Goal: Transaction & Acquisition: Purchase product/service

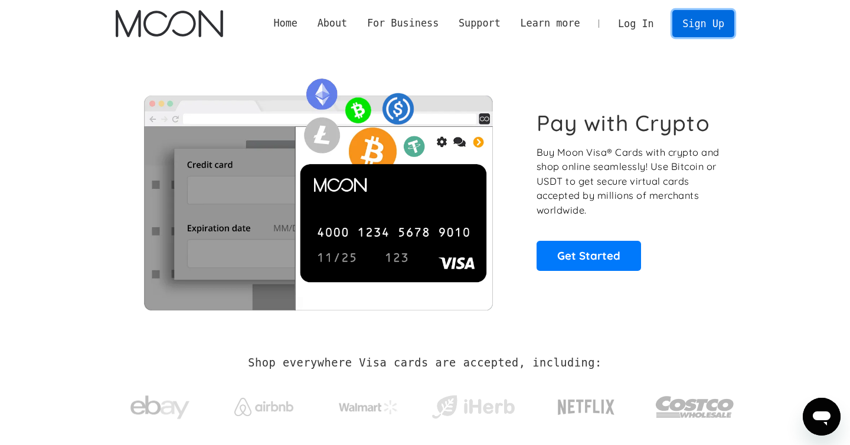
click at [692, 27] on link "Sign Up" at bounding box center [702, 23] width 61 height 27
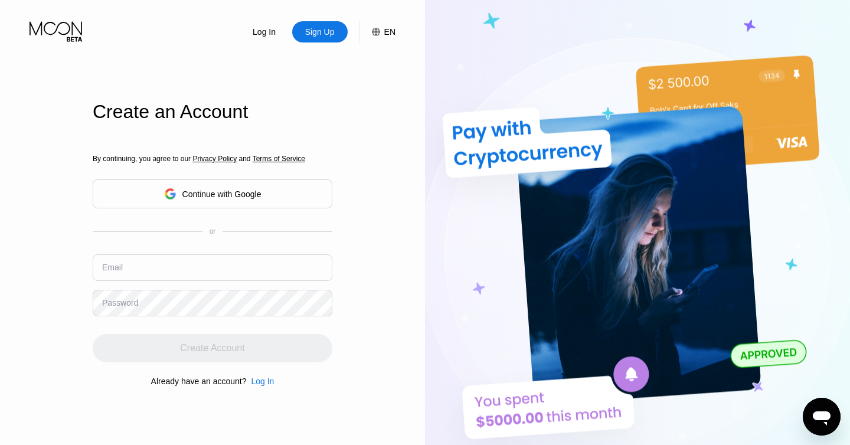
click at [267, 201] on div "By continuing, you agree to our Privacy Policy and Terms of Service Continue wi…" at bounding box center [213, 271] width 240 height 284
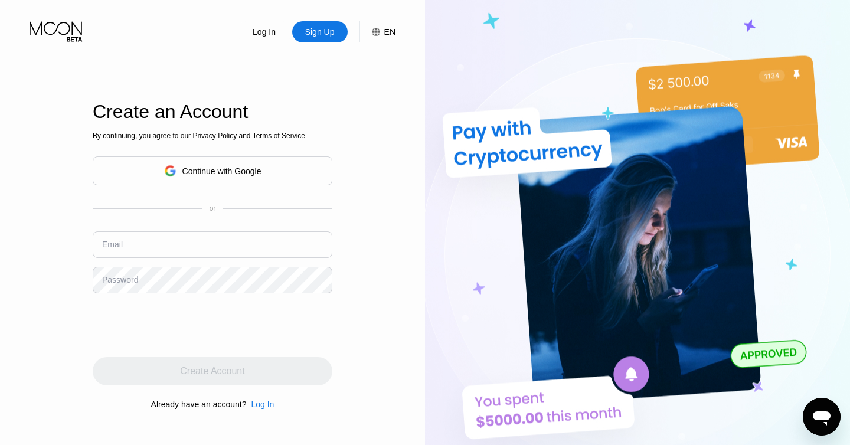
click at [287, 177] on div "Continue with Google" at bounding box center [213, 170] width 240 height 29
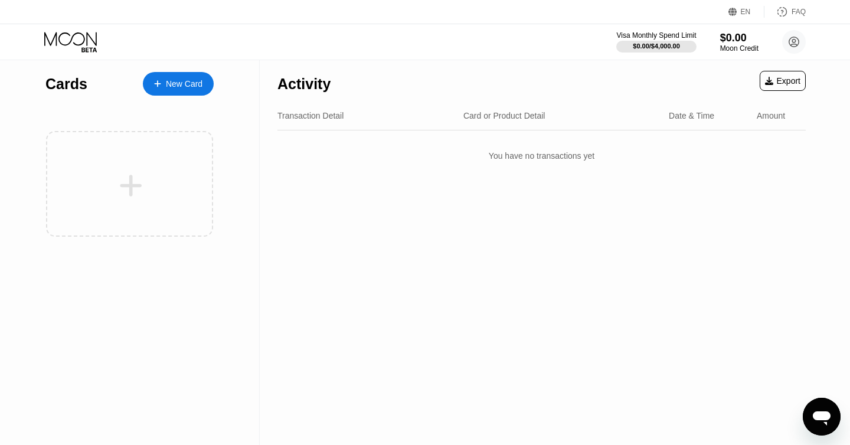
click at [207, 86] on div "New Card" at bounding box center [178, 84] width 71 height 24
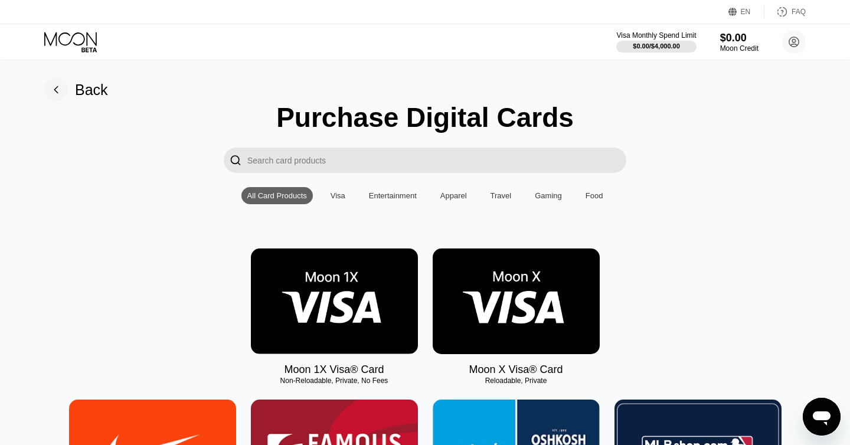
click at [381, 165] on input "Search card products" at bounding box center [436, 160] width 379 height 25
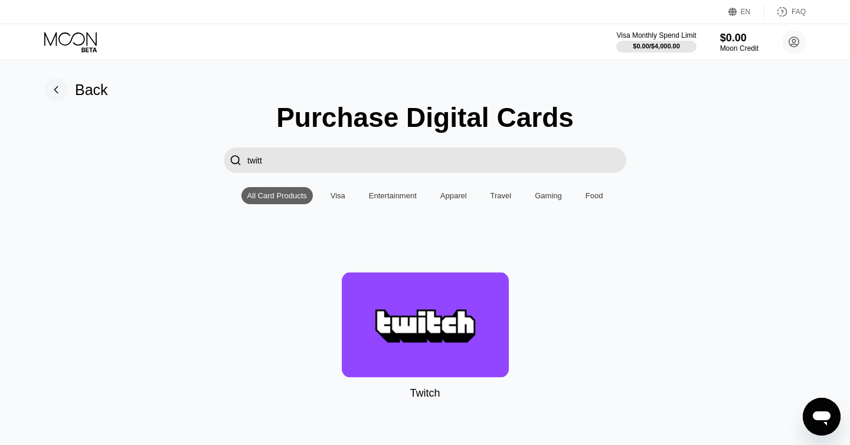
type input "twitte"
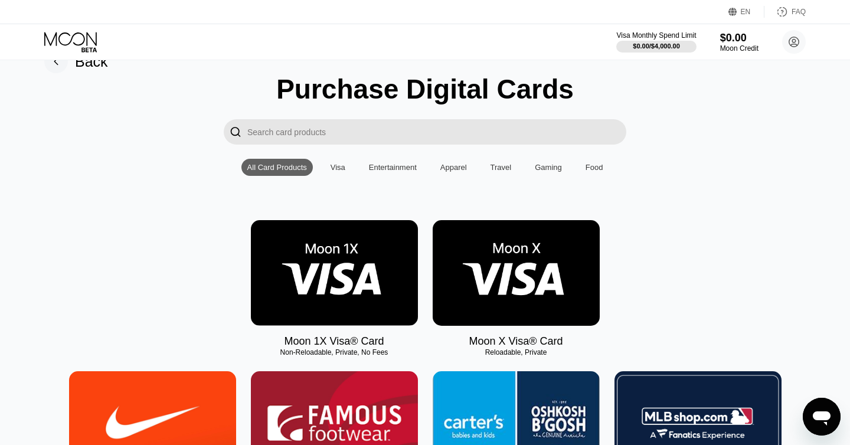
scroll to position [31, 0]
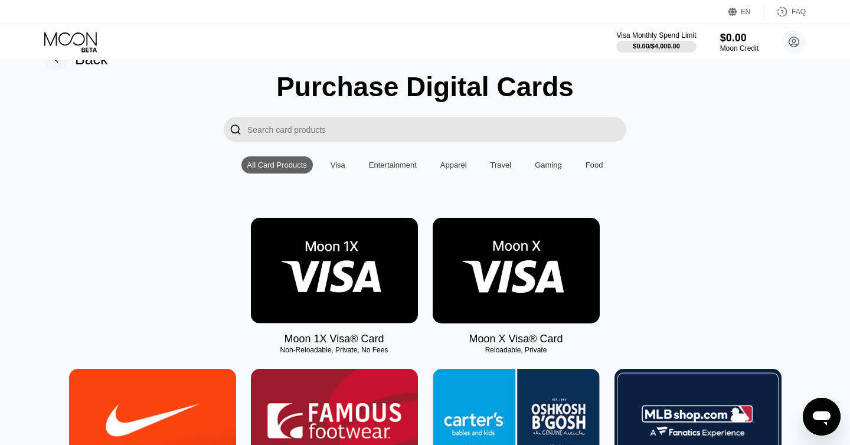
click at [517, 258] on img at bounding box center [516, 271] width 167 height 106
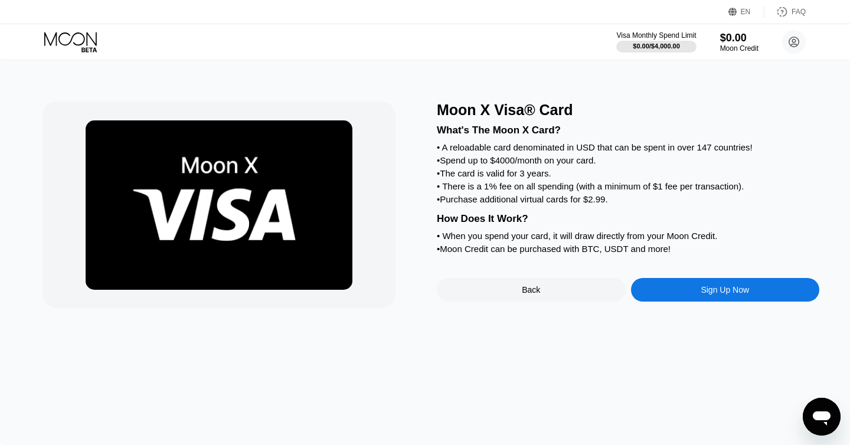
click at [666, 293] on div "Sign Up Now" at bounding box center [725, 290] width 189 height 24
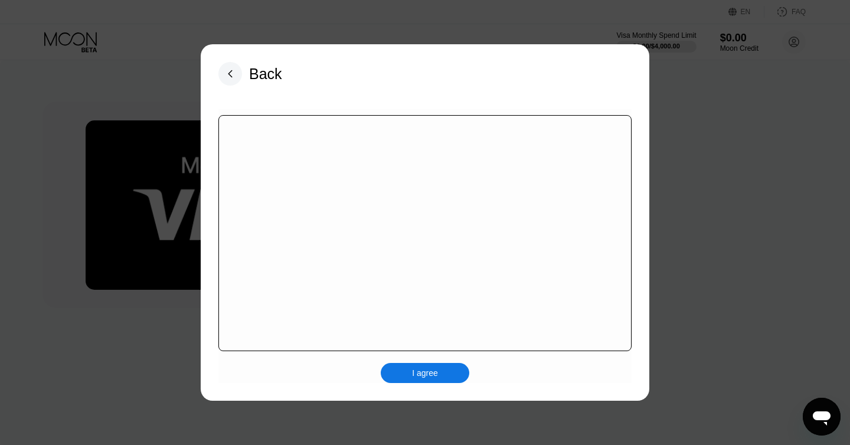
scroll to position [174, 0]
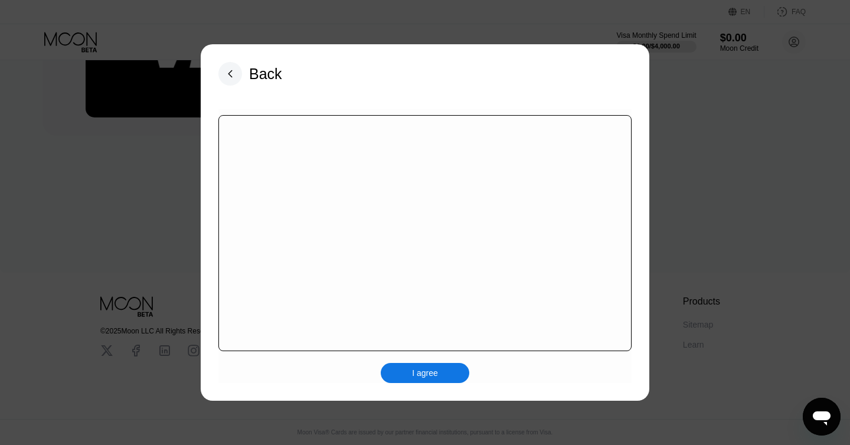
click at [456, 227] on div at bounding box center [424, 233] width 413 height 236
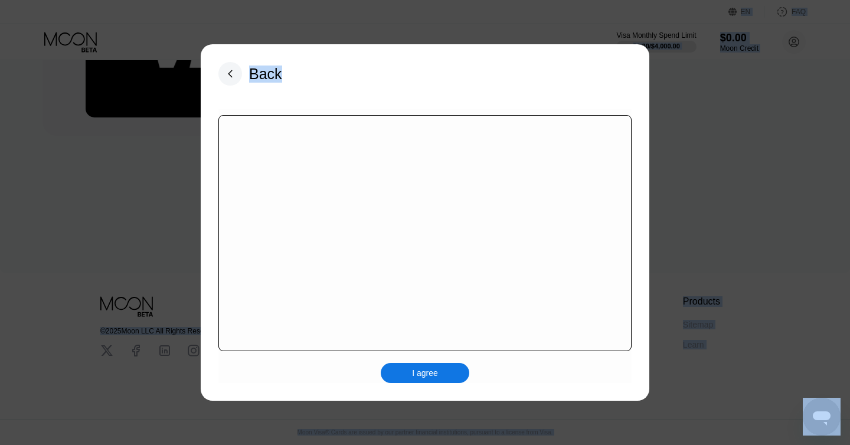
click at [456, 227] on div at bounding box center [424, 233] width 413 height 236
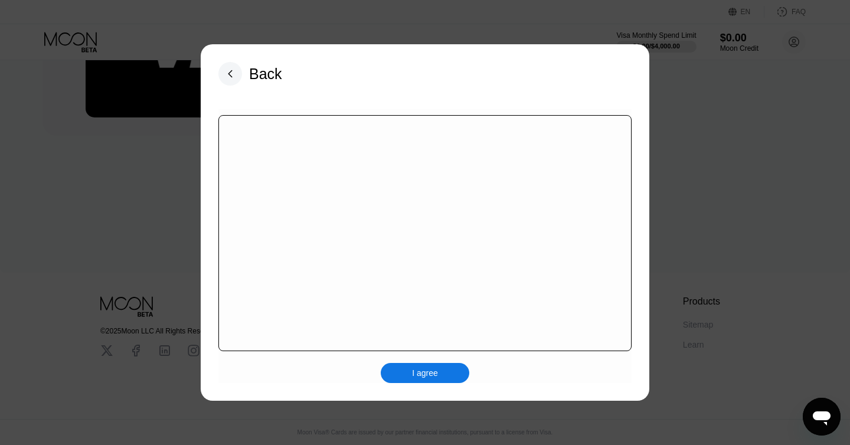
click at [456, 226] on div at bounding box center [424, 233] width 413 height 236
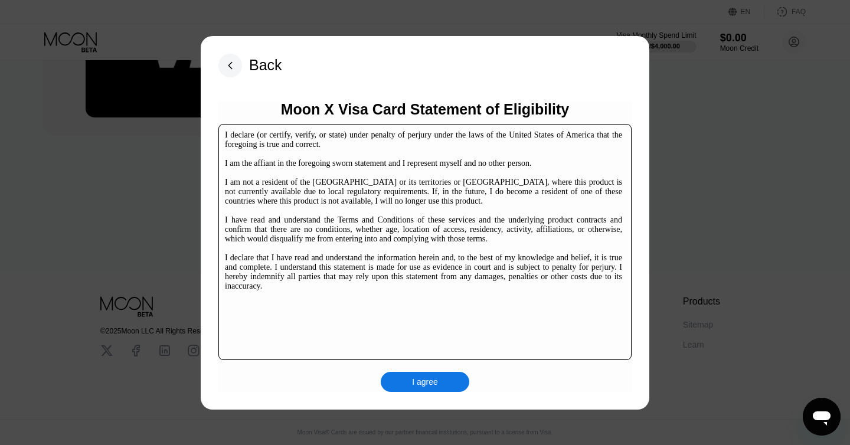
click at [435, 372] on div "I agree" at bounding box center [425, 382] width 89 height 20
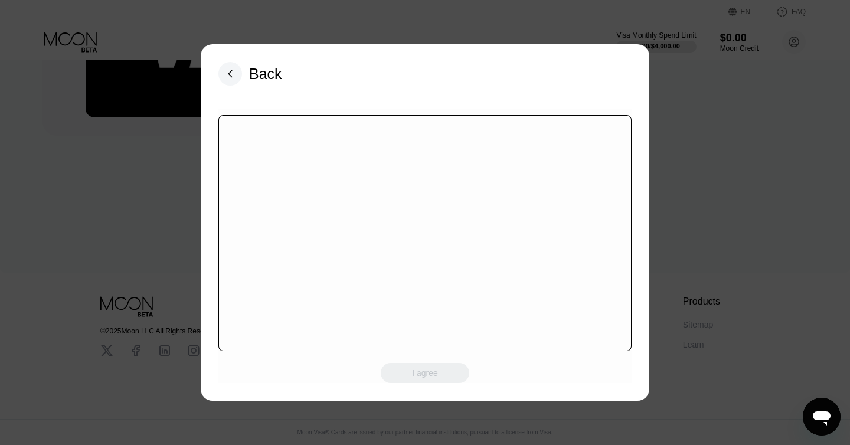
scroll to position [0, 0]
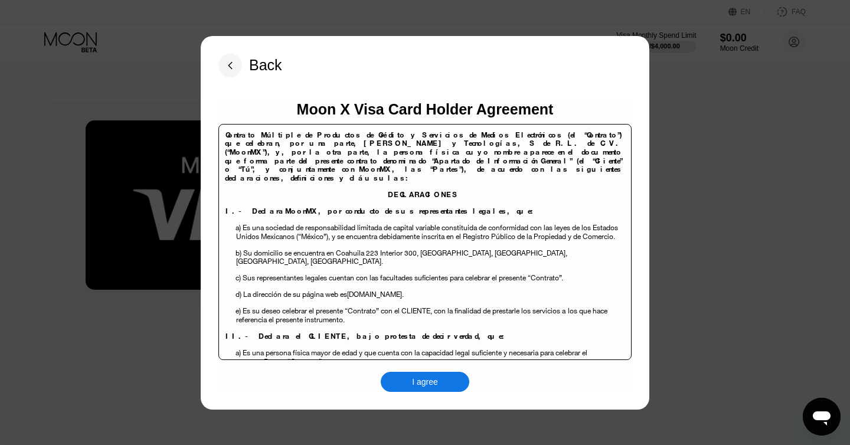
click at [430, 383] on div "I agree" at bounding box center [425, 382] width 26 height 11
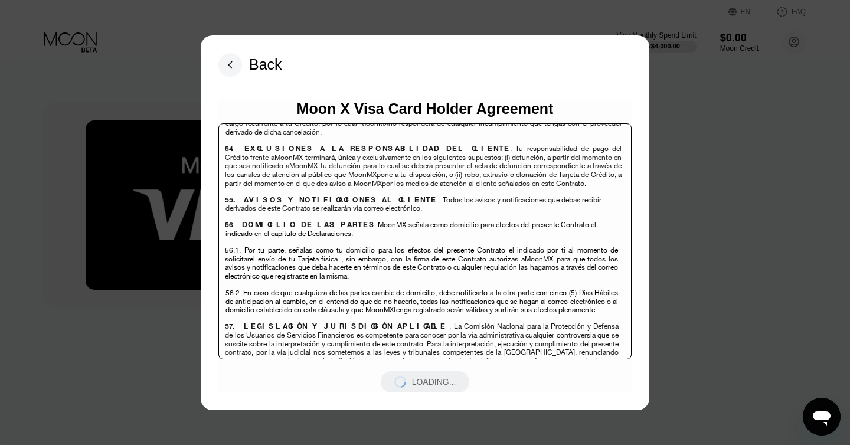
scroll to position [8099, 0]
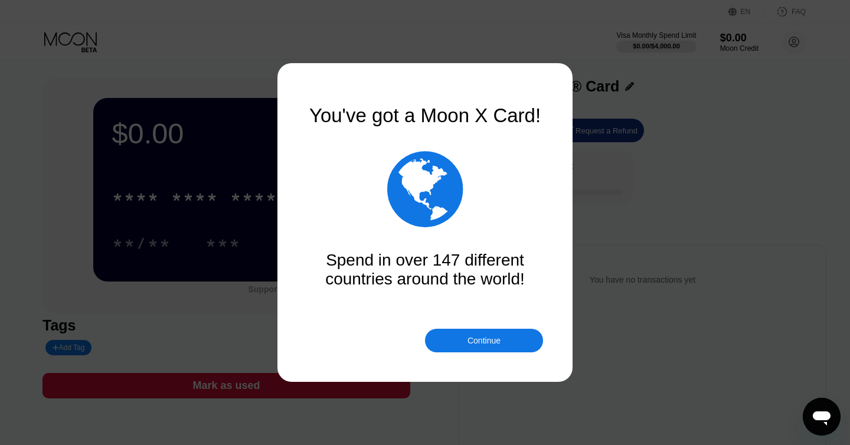
click at [503, 332] on div "Continue" at bounding box center [484, 341] width 118 height 24
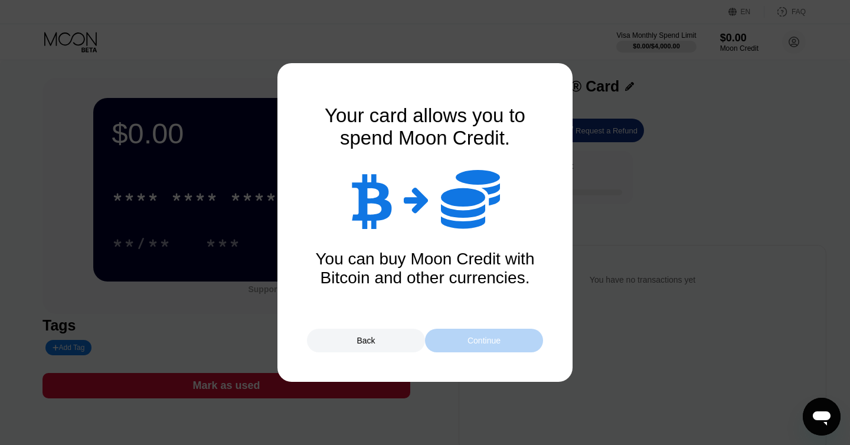
click at [505, 334] on div "Continue" at bounding box center [484, 341] width 118 height 24
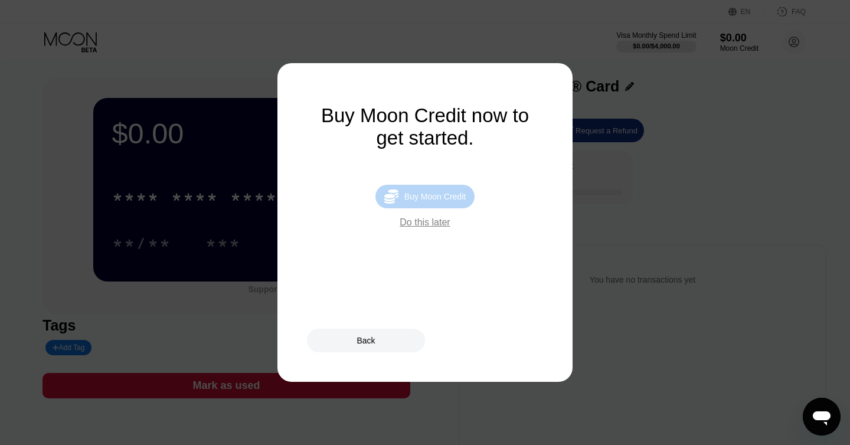
click at [456, 201] on div "Buy Moon Credit" at bounding box center [434, 196] width 61 height 9
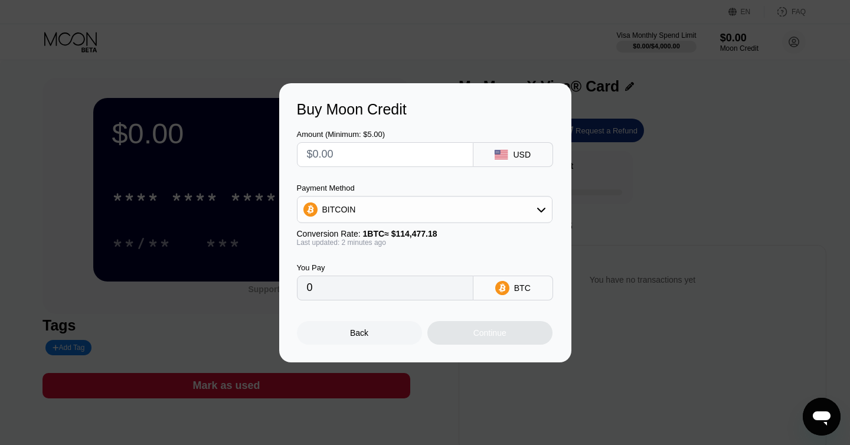
click at [420, 155] on input "text" at bounding box center [385, 155] width 156 height 24
type input "$10"
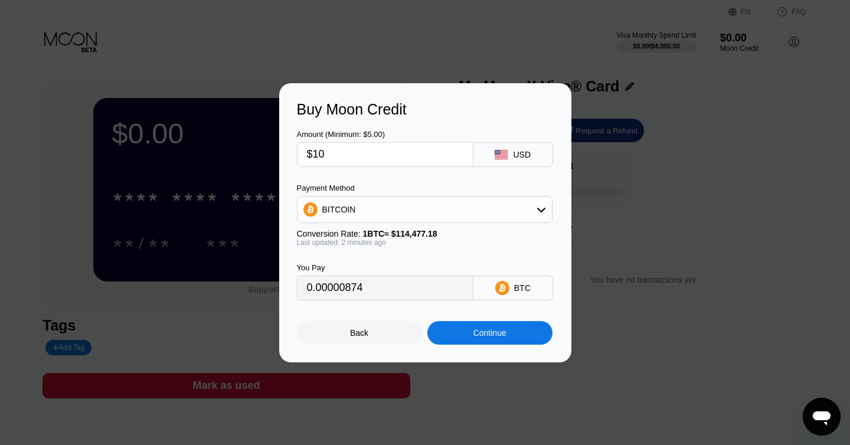
type input "0.00008736"
type input "$100"
type input "0.00087354"
type input "$100"
click at [476, 201] on div "BITCOIN" at bounding box center [425, 210] width 254 height 24
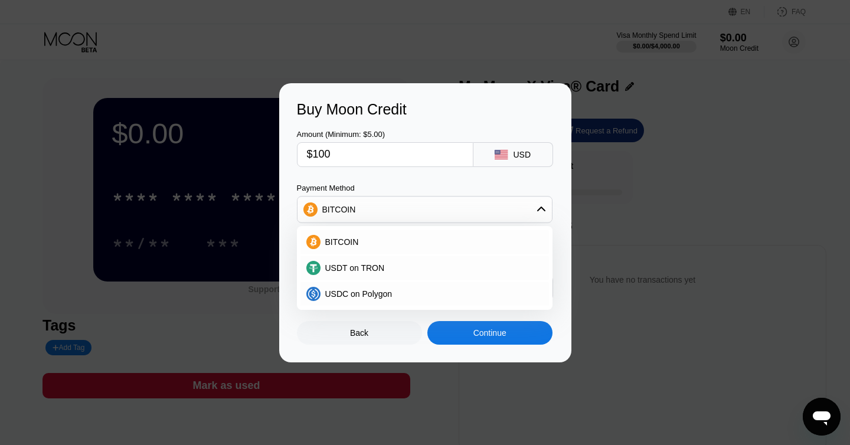
click at [434, 204] on div "BITCOIN" at bounding box center [425, 210] width 254 height 24
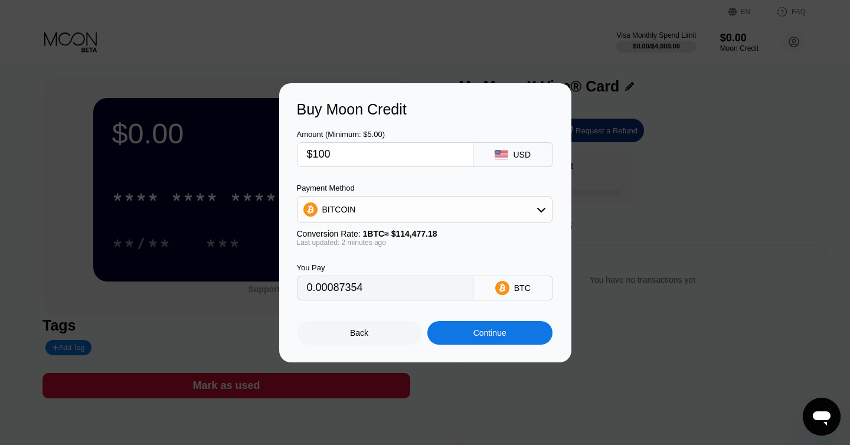
click at [500, 159] on icon at bounding box center [501, 154] width 13 height 9
click at [468, 208] on div "BITCOIN" at bounding box center [425, 210] width 254 height 24
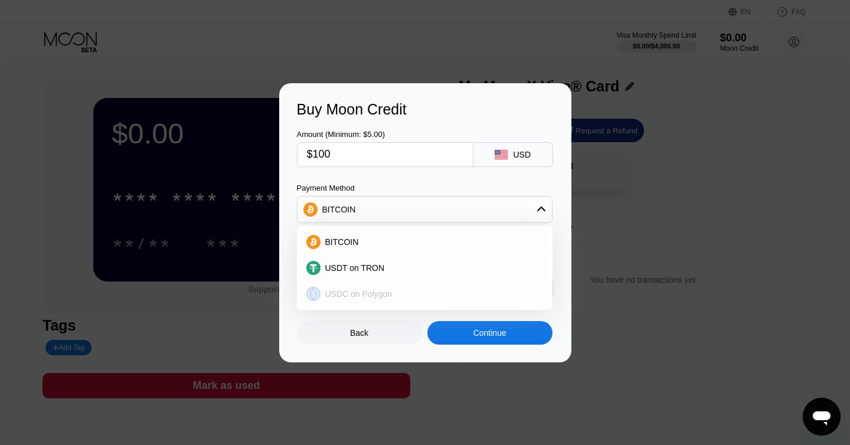
click at [453, 293] on div "USDC on Polygon" at bounding box center [432, 293] width 223 height 9
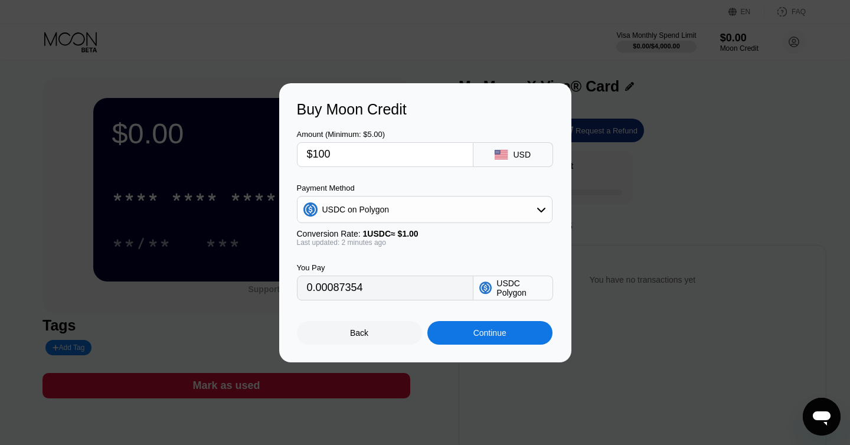
type input "100.00000000"
click at [344, 153] on input "$100" at bounding box center [385, 155] width 156 height 24
click at [494, 330] on div "Continue" at bounding box center [490, 332] width 33 height 9
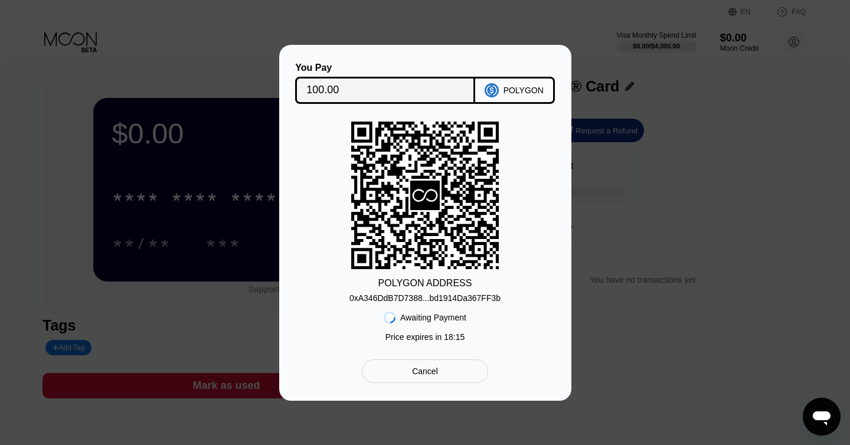
click at [450, 301] on div "0xA346DdB7D7388...bd1914Da367FF3b" at bounding box center [425, 297] width 151 height 9
click at [484, 298] on div "0xA346DdB7D7388...bd1914Da367FF3b" at bounding box center [425, 297] width 151 height 9
click at [525, 86] on div "POLYGON" at bounding box center [524, 90] width 40 height 9
click at [478, 295] on div "0xA346DdB7D7388...bd1914Da367FF3b" at bounding box center [425, 297] width 151 height 9
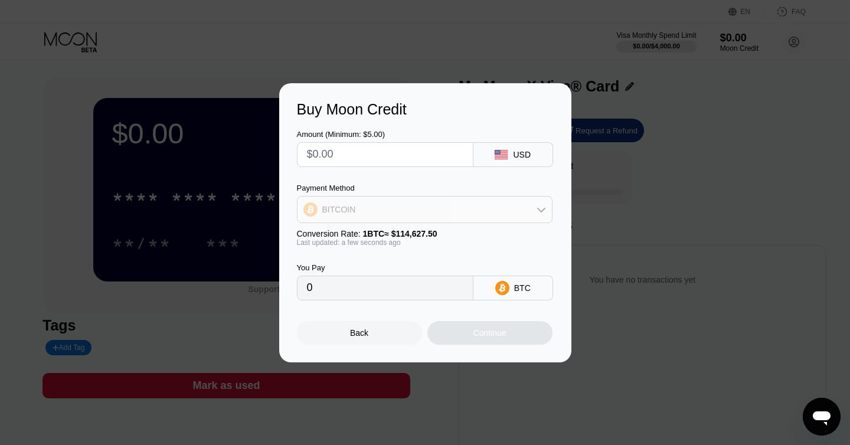
click at [478, 207] on div "BITCOIN" at bounding box center [425, 210] width 254 height 24
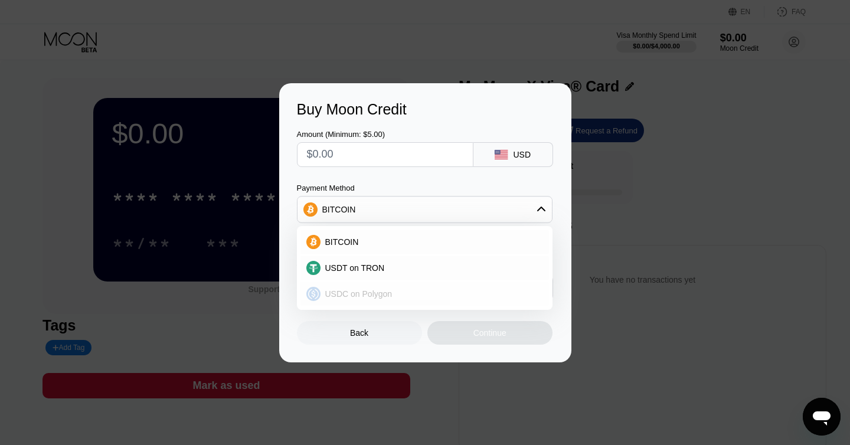
click at [399, 293] on div "USDC on Polygon" at bounding box center [432, 293] width 223 height 9
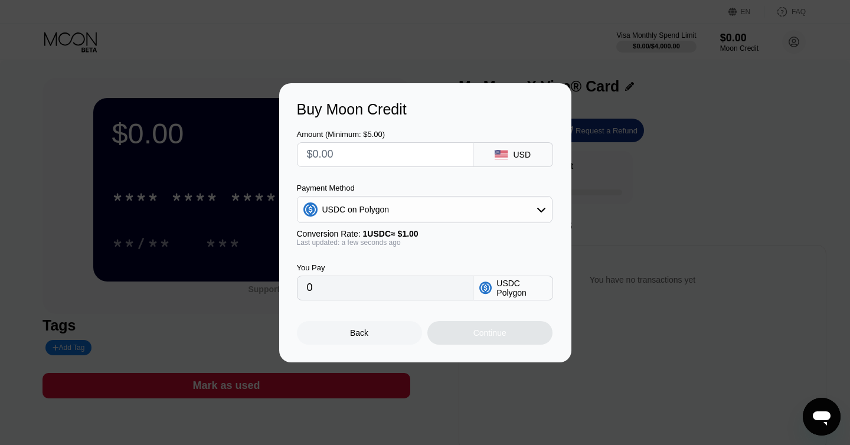
click at [384, 155] on input "text" at bounding box center [385, 155] width 156 height 24
type input "$1"
type input "1.00000000"
type input "$10"
type input "10.00000000"
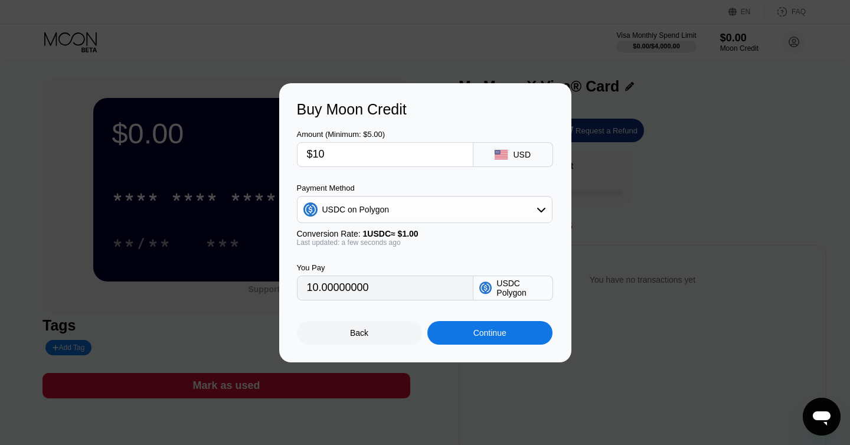
type input "$100"
type input "100.00000000"
type input "$100"
click at [465, 331] on div "Continue" at bounding box center [489, 333] width 125 height 24
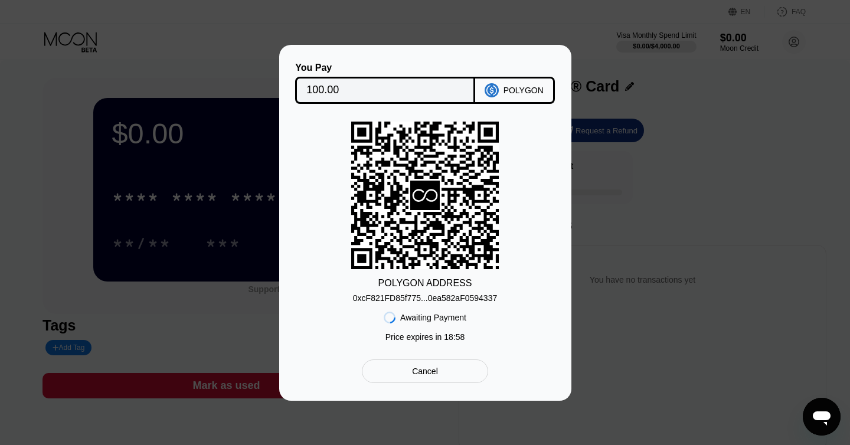
click at [478, 295] on div "0xcF821FD85f775...0ea582aF0594337" at bounding box center [425, 297] width 144 height 9
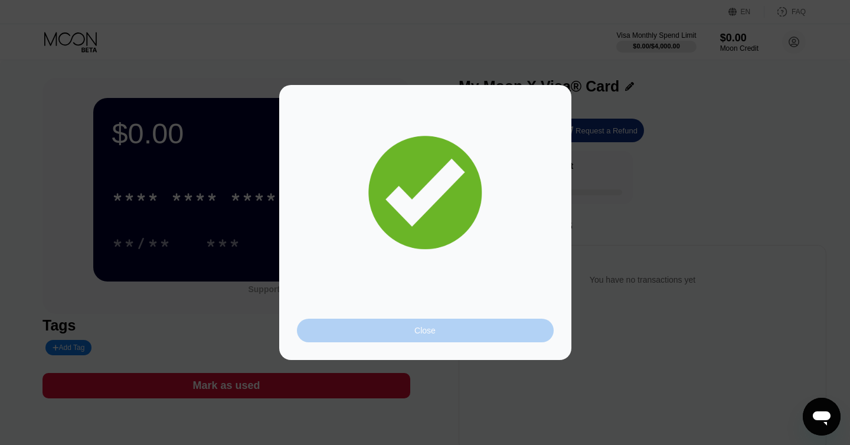
click at [457, 324] on div "Close" at bounding box center [425, 331] width 257 height 24
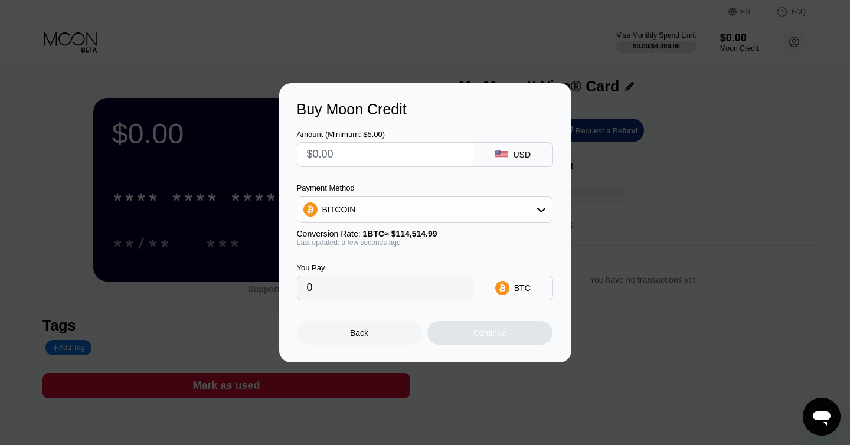
click at [384, 333] on div "Back" at bounding box center [359, 333] width 125 height 24
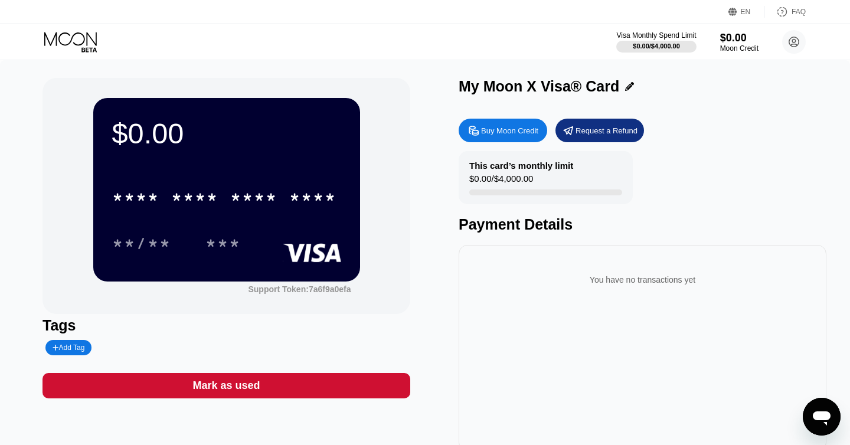
click at [819, 426] on icon "Open messaging window" at bounding box center [821, 416] width 21 height 21
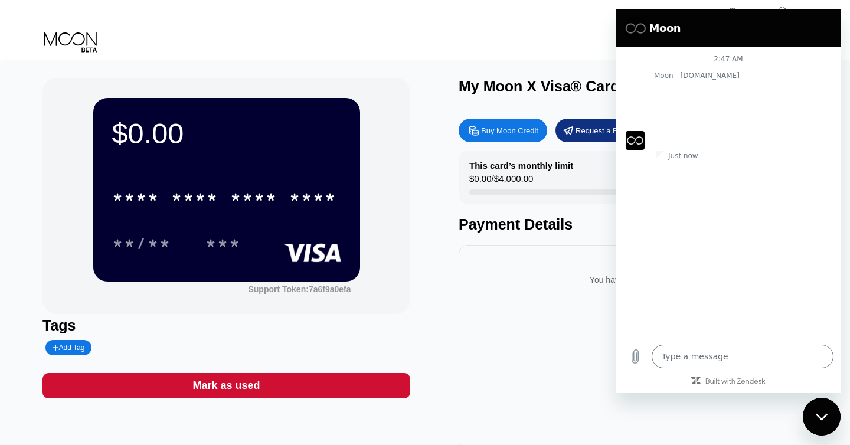
type textarea "x"
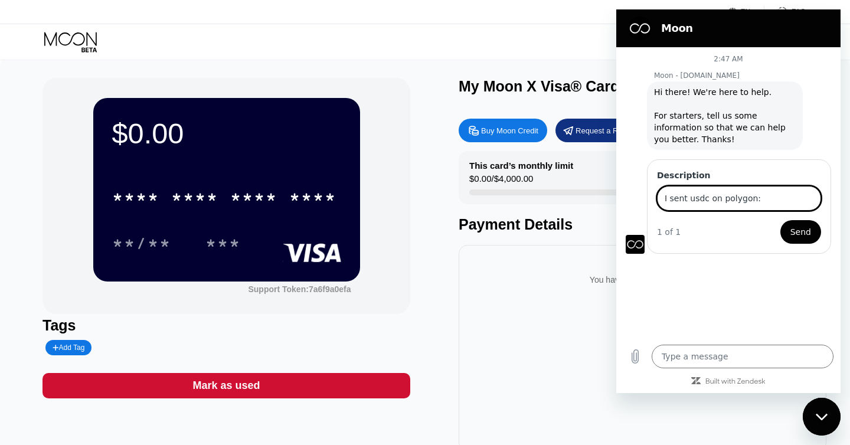
click at [781, 220] on button "Send" at bounding box center [801, 232] width 41 height 24
click at [746, 220] on button "Sending form" at bounding box center [784, 232] width 76 height 24
paste input "0x5795e0c397b4f587b59b8e4eac04bb12e6eaee59b7676ef29f9ad4ed4edae204"
type input "I sent usdc on polygon:0x5795e0c397b4f587b59b8e4eac04bb12e6eaee59b7676ef29f9ad4…"
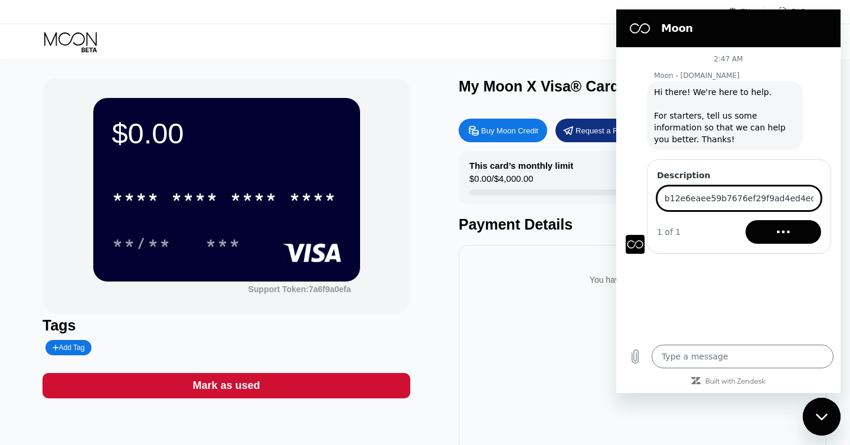
type textarea "x"
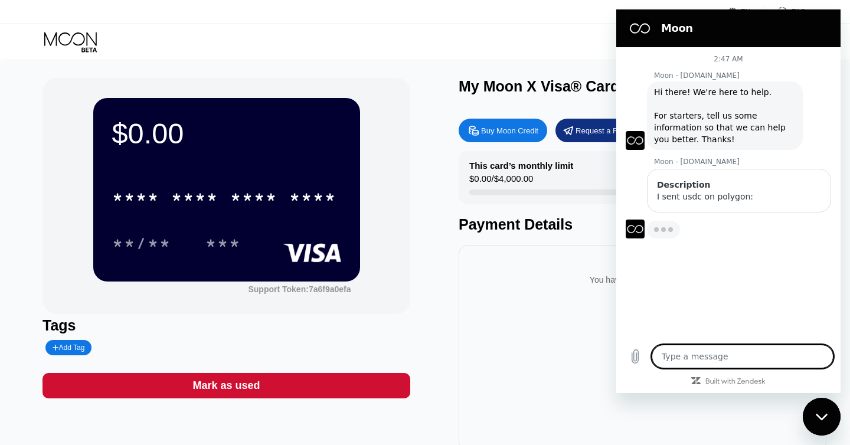
paste textarea "0x5795e0c397b4f587b59b8e4eac04bb12e6eaee59b7676ef29f9ad4ed4edae204"
type textarea "0x5795e0c397b4f587b59b8e4eac04bb12e6eaee59b7676ef29f9ad4ed4edae204"
type textarea "x"
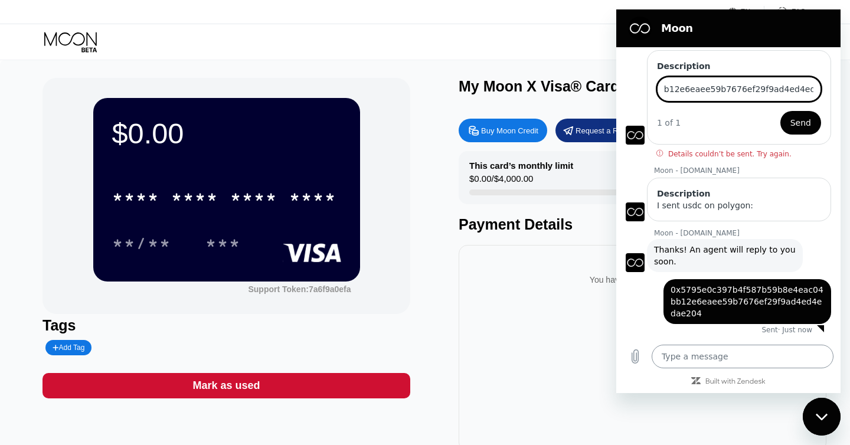
scroll to position [0, 0]
click at [726, 361] on textarea at bounding box center [743, 357] width 182 height 24
click at [826, 420] on icon "Close messaging window" at bounding box center [822, 417] width 12 height 8
type textarea "x"
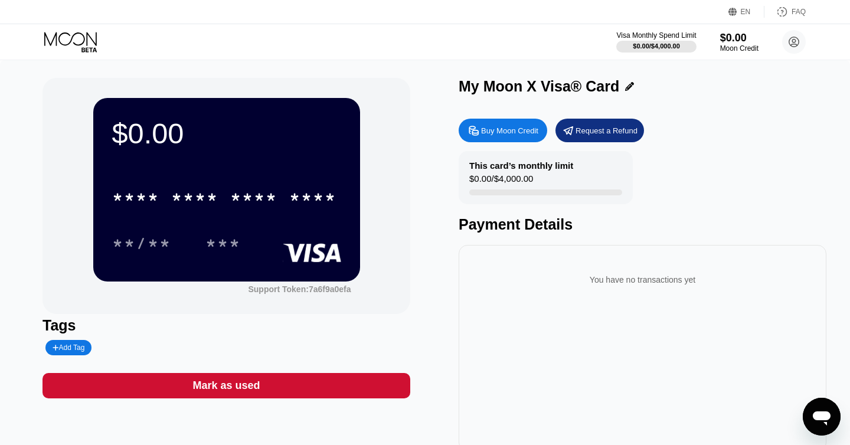
click at [696, 228] on div "Payment Details" at bounding box center [643, 224] width 368 height 17
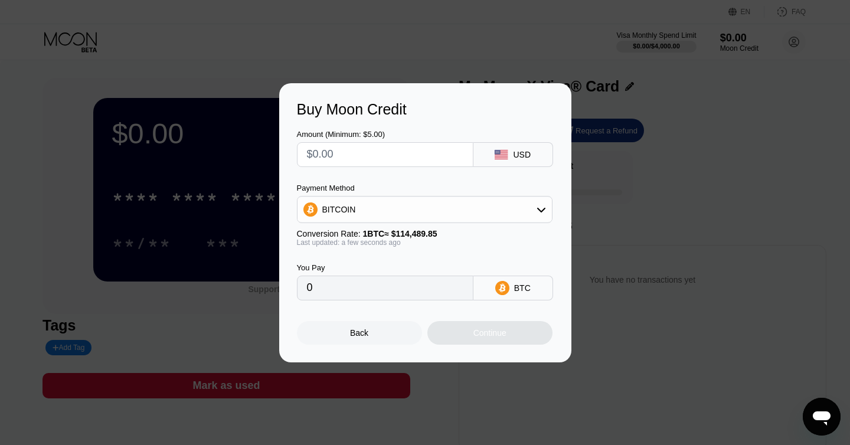
click at [363, 326] on div "Back" at bounding box center [359, 333] width 125 height 24
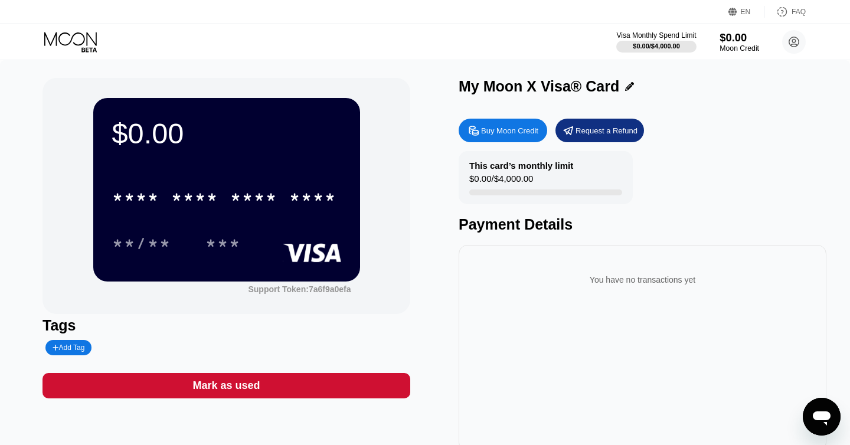
click at [730, 42] on div "$0.00" at bounding box center [740, 37] width 40 height 12
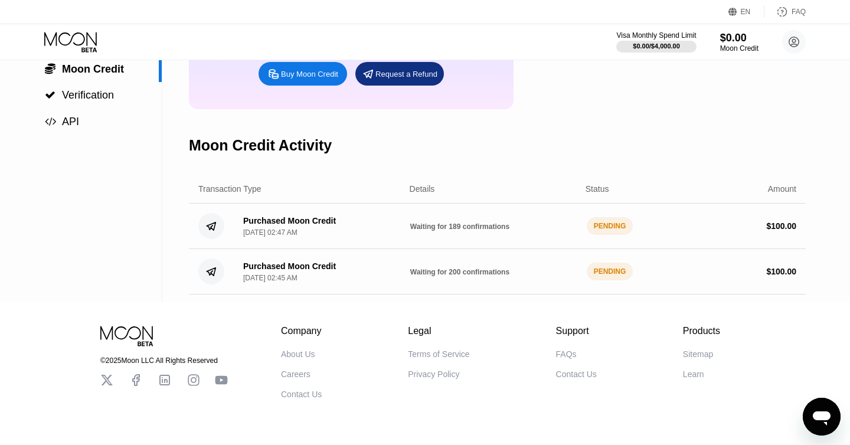
scroll to position [102, 0]
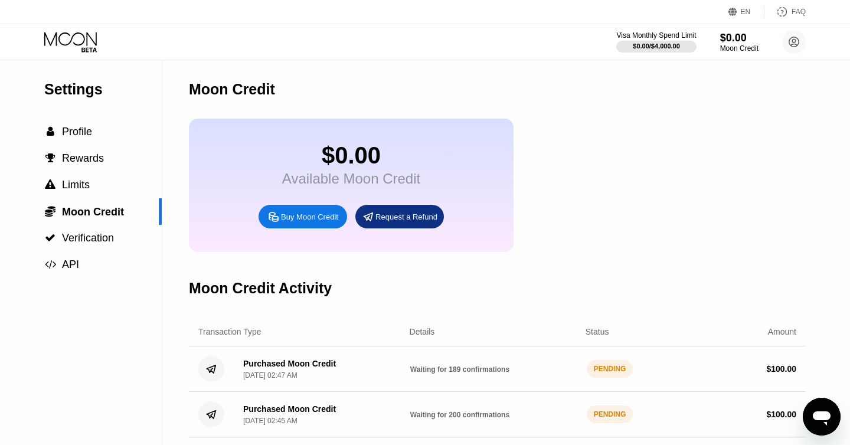
scroll to position [174, 0]
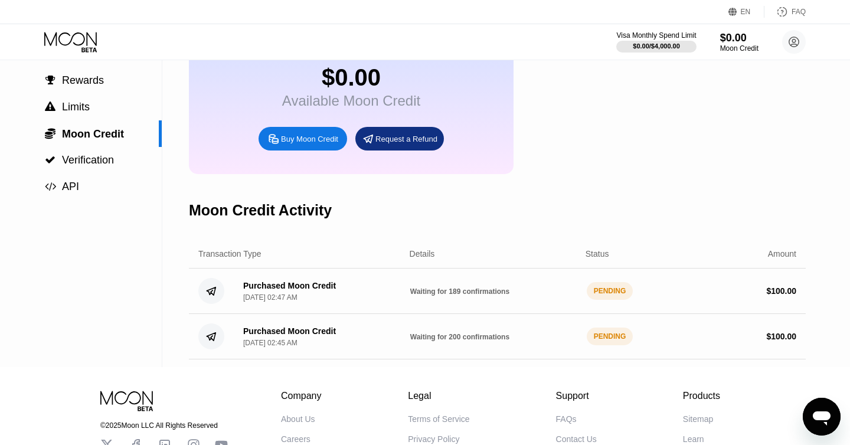
scroll to position [113, 0]
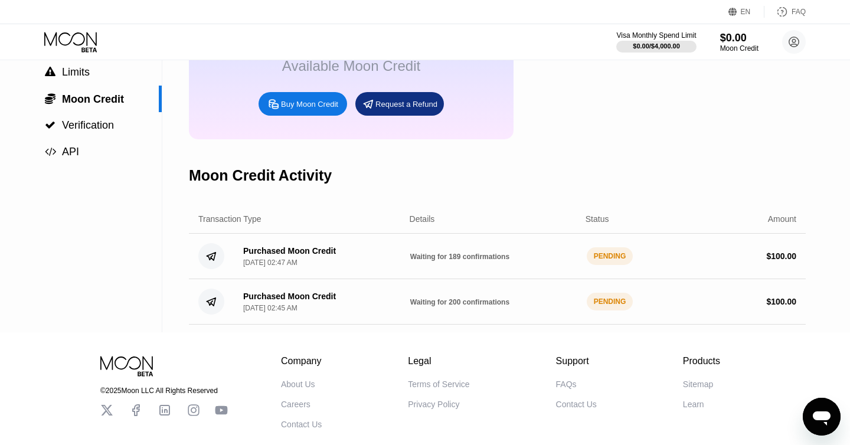
click at [825, 416] on icon "Open messaging window" at bounding box center [822, 419] width 18 height 14
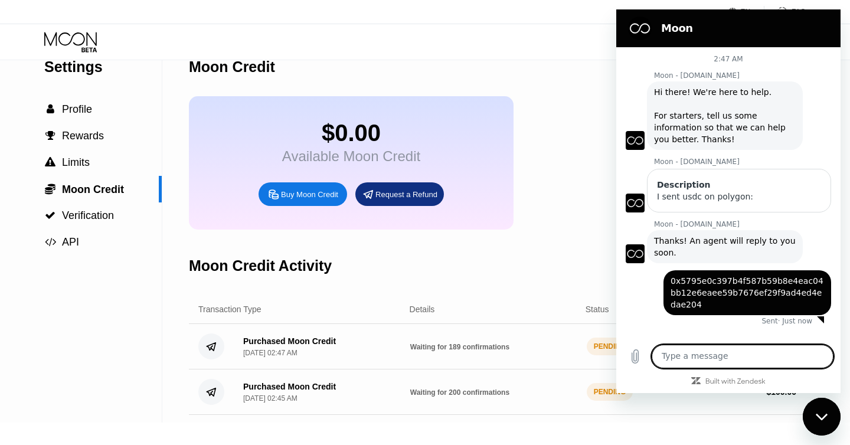
scroll to position [74, 0]
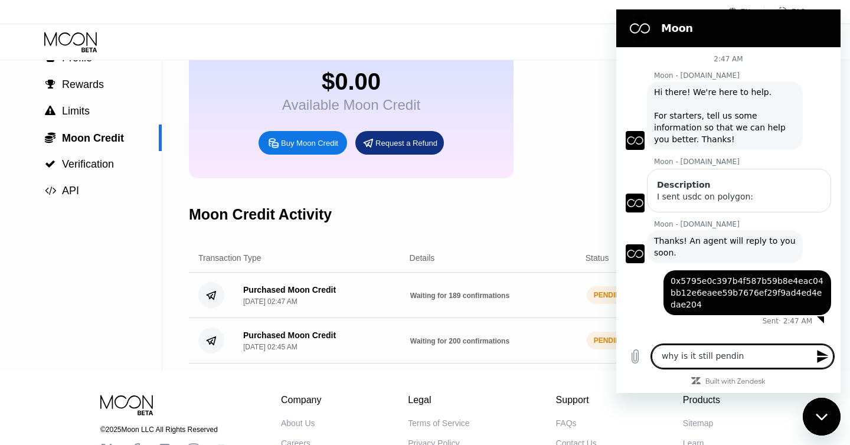
type textarea "why is it still pending"
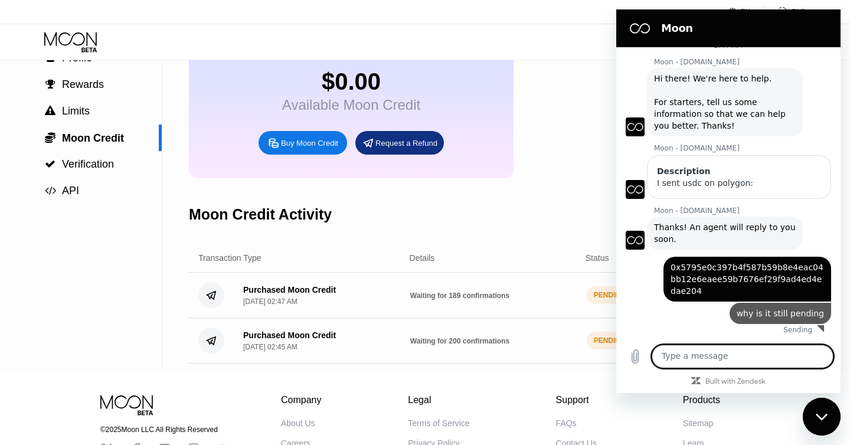
click at [815, 424] on div "Close messaging window" at bounding box center [821, 416] width 35 height 35
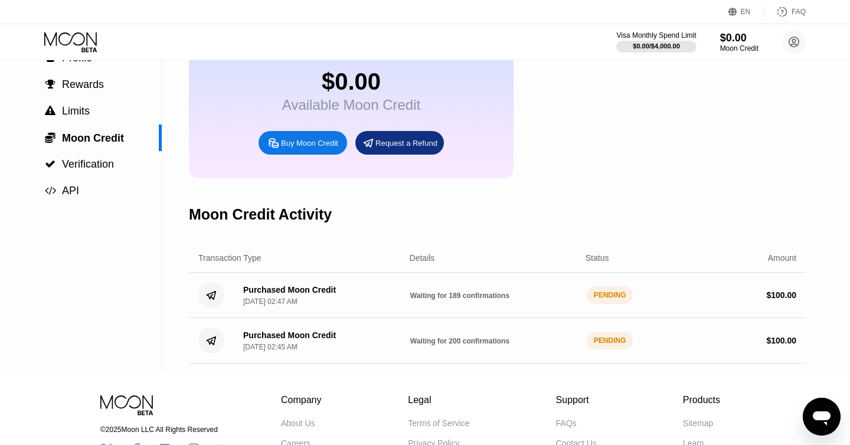
scroll to position [0, 0]
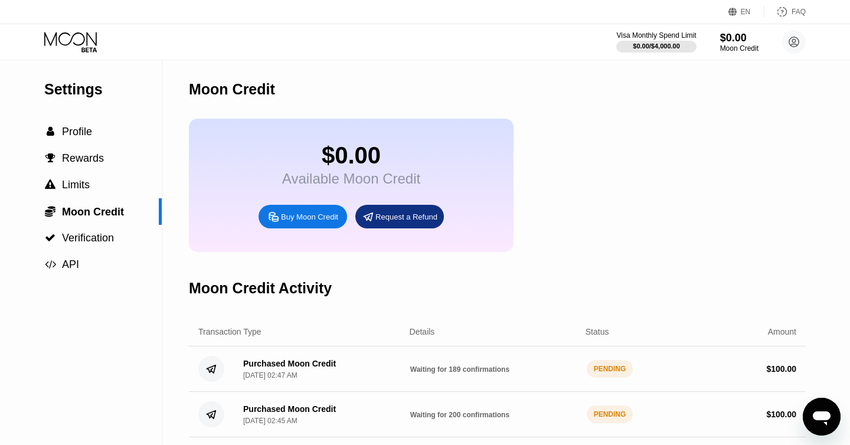
scroll to position [14, 0]
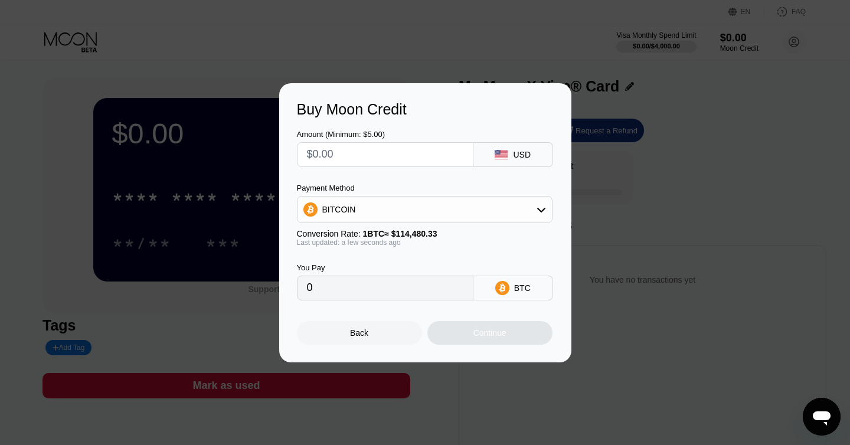
click at [599, 184] on div "Buy Moon Credit Amount (Minimum: $5.00) USD Payment Method BITCOIN Conversion R…" at bounding box center [425, 222] width 850 height 279
click at [368, 340] on div "Back" at bounding box center [359, 333] width 125 height 24
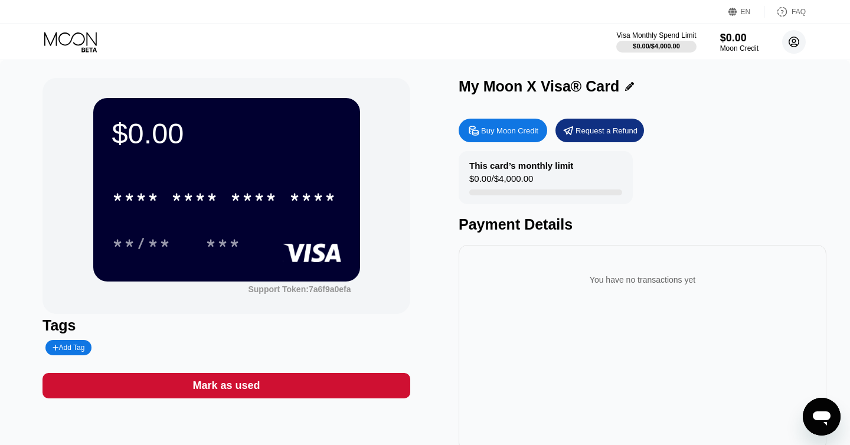
click at [789, 44] on circle at bounding box center [794, 42] width 24 height 24
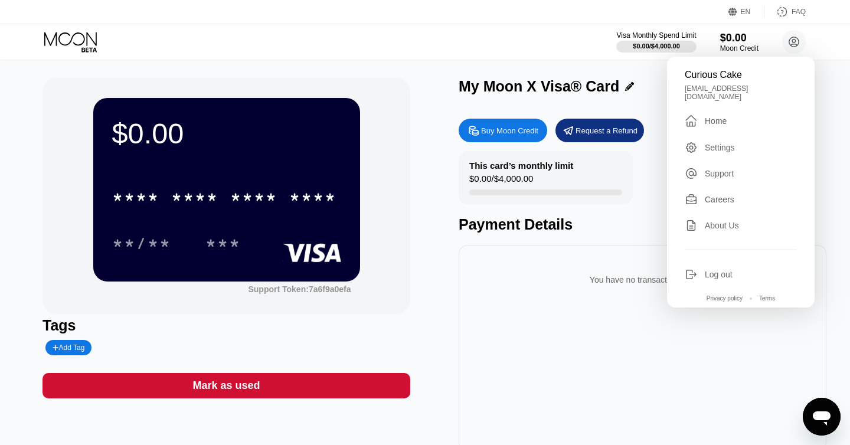
click at [491, 312] on div "You have no transactions yet" at bounding box center [643, 348] width 368 height 207
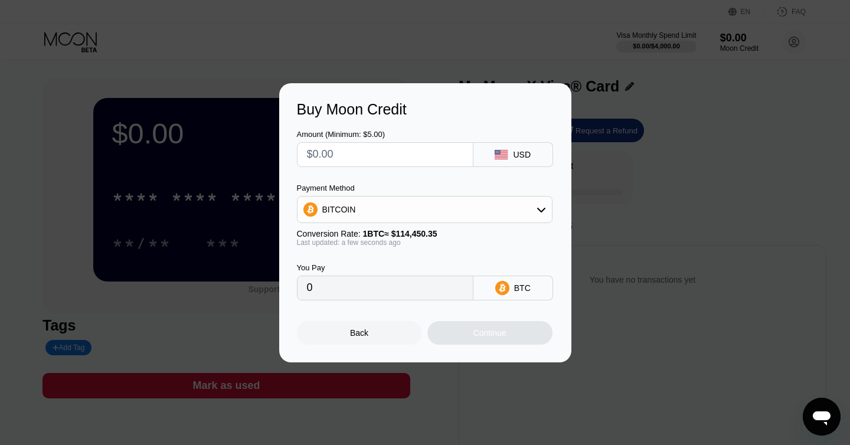
click at [391, 333] on div "Back" at bounding box center [359, 333] width 125 height 24
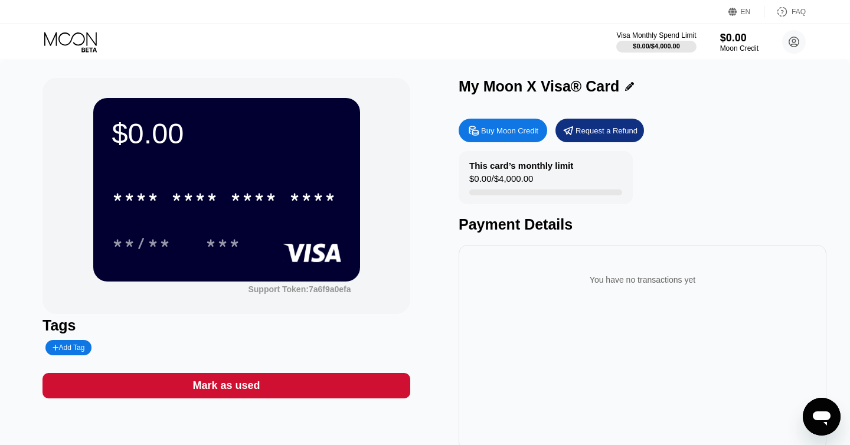
drag, startPoint x: 289, startPoint y: 216, endPoint x: 382, endPoint y: 270, distance: 107.1
click at [382, 270] on div "$0.00 * * * * * * * * * * * * **** **/** *** Support Token: 7a6f9a0efa" at bounding box center [227, 196] width 368 height 236
click at [315, 299] on div "$0.00 * * * * * * * * * * * * **** **/** *** Support Token: 7a6f9a0efa" at bounding box center [227, 196] width 368 height 236
click at [830, 428] on div "Open messaging window" at bounding box center [821, 416] width 35 height 35
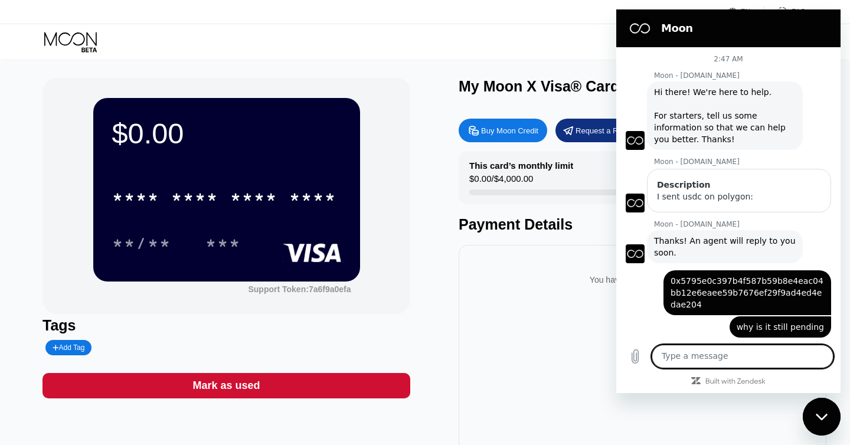
scroll to position [14, 0]
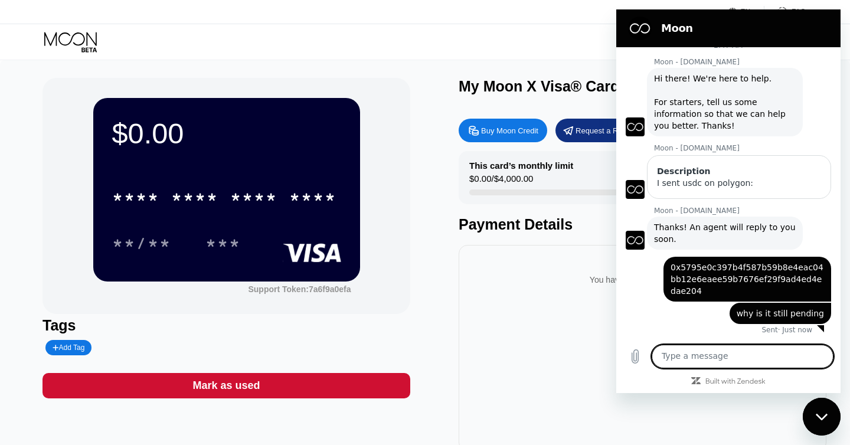
click at [816, 416] on icon "Close messaging window" at bounding box center [822, 417] width 12 height 8
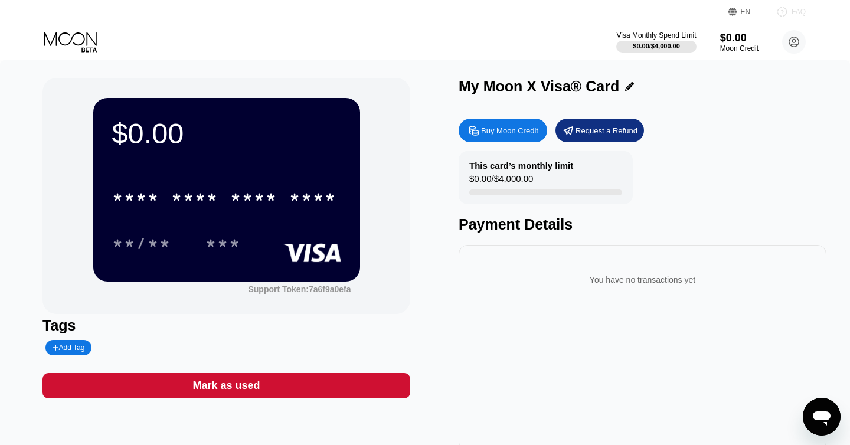
click at [798, 12] on div "FAQ" at bounding box center [799, 12] width 14 height 8
click at [570, 159] on div "This card’s monthly limit $0.00 / $4,000.00" at bounding box center [546, 177] width 174 height 53
click at [521, 168] on div "This card’s monthly limit" at bounding box center [521, 166] width 104 height 10
click at [497, 185] on div "$0.00 / $4,000.00" at bounding box center [501, 182] width 64 height 16
click at [518, 211] on div "This card’s monthly limit $0.00 / $4,000.00 Payment Details" at bounding box center [643, 192] width 368 height 82
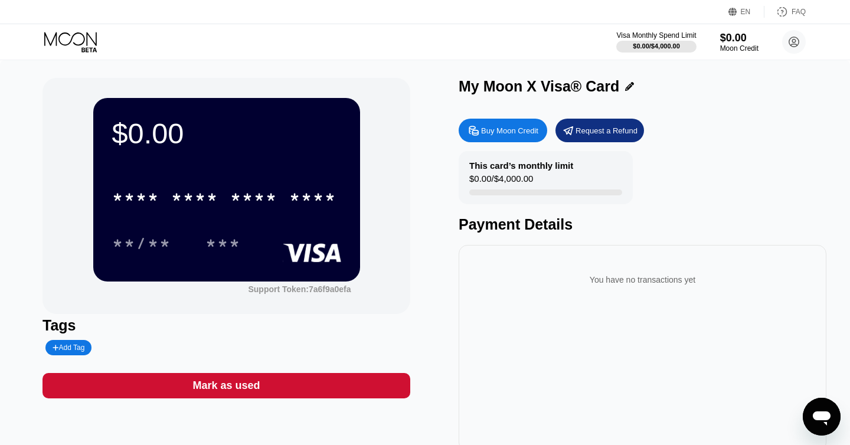
click at [280, 230] on div "**/** ***" at bounding box center [226, 243] width 229 height 30
click at [739, 41] on div "$0.00" at bounding box center [740, 37] width 40 height 12
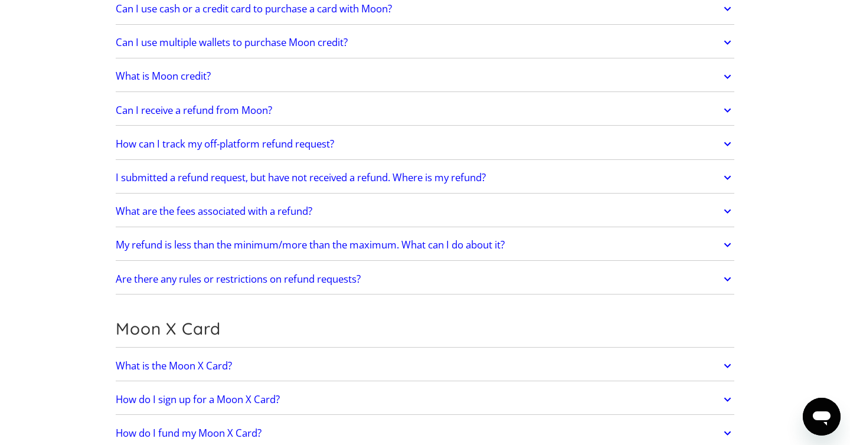
scroll to position [738, 0]
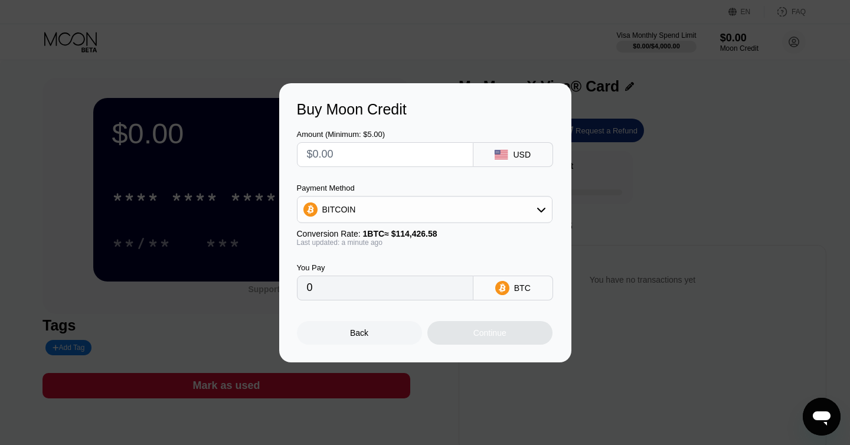
click at [608, 143] on div "Buy Moon Credit Amount (Minimum: $5.00) USD Payment Method BITCOIN Conversion R…" at bounding box center [425, 222] width 850 height 279
click at [368, 341] on div "Back" at bounding box center [359, 333] width 125 height 24
click at [355, 332] on div "Back" at bounding box center [359, 332] width 18 height 9
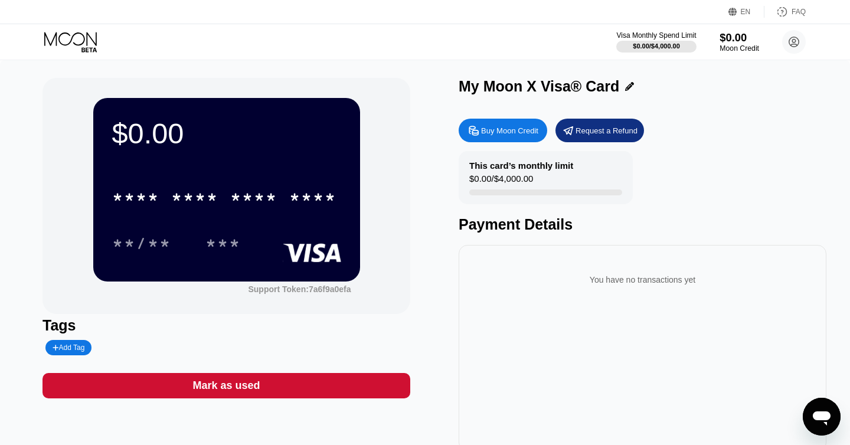
click at [729, 38] on div "$0.00" at bounding box center [740, 37] width 40 height 12
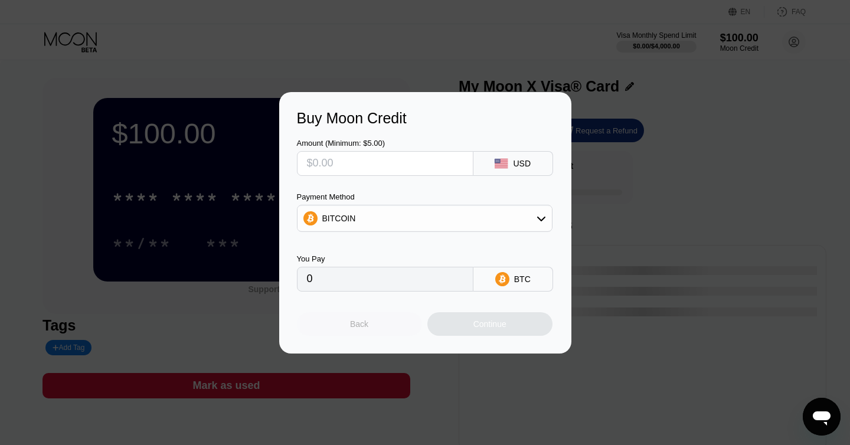
click at [388, 320] on div "Back" at bounding box center [359, 324] width 125 height 24
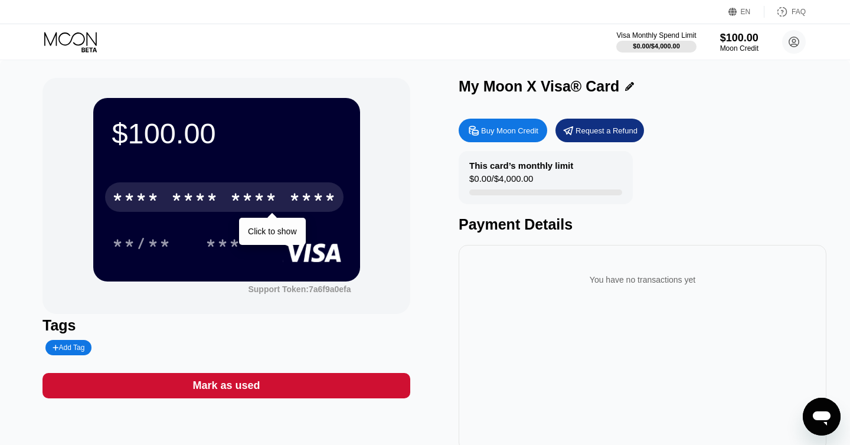
click at [315, 201] on div "****" at bounding box center [312, 199] width 47 height 19
click at [252, 200] on div "* * * *" at bounding box center [253, 199] width 47 height 19
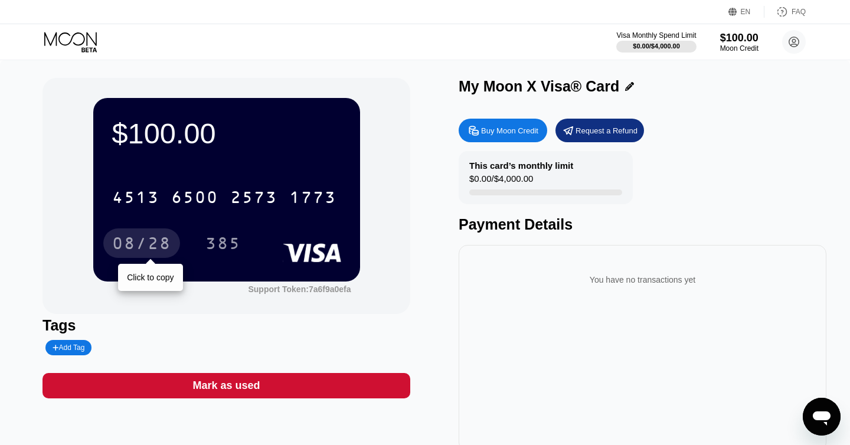
click at [139, 246] on div "08/28" at bounding box center [141, 245] width 59 height 19
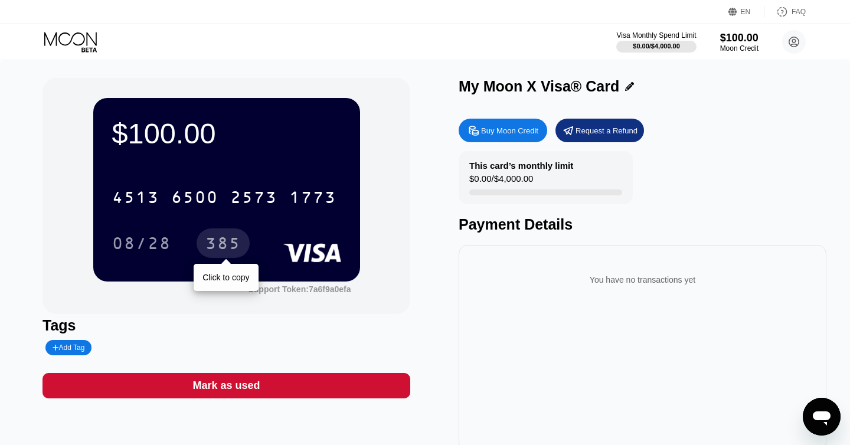
click at [237, 247] on div "385" at bounding box center [222, 245] width 35 height 19
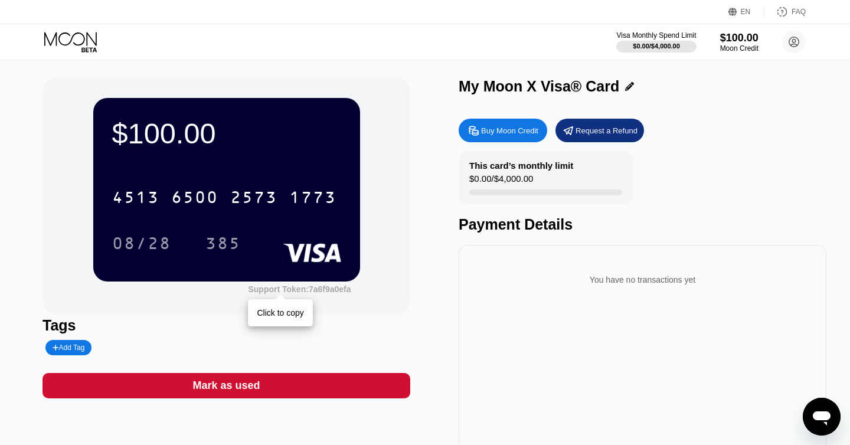
click at [296, 292] on div "Support Token: 7a6f9a0efa" at bounding box center [299, 289] width 103 height 9
click at [406, 205] on div "$100.00 4513 6500 2573 1773 08/28 385 Support Token: 7a6f9a0efa" at bounding box center [227, 196] width 368 height 236
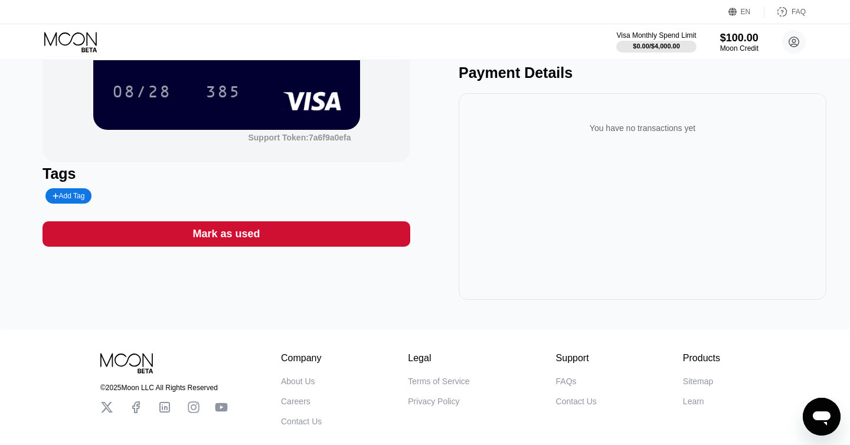
scroll to position [211, 0]
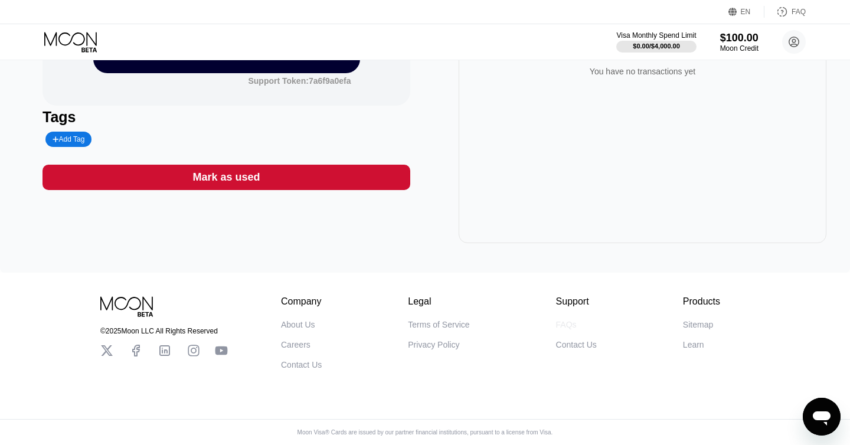
click at [561, 321] on div "FAQs" at bounding box center [566, 324] width 21 height 9
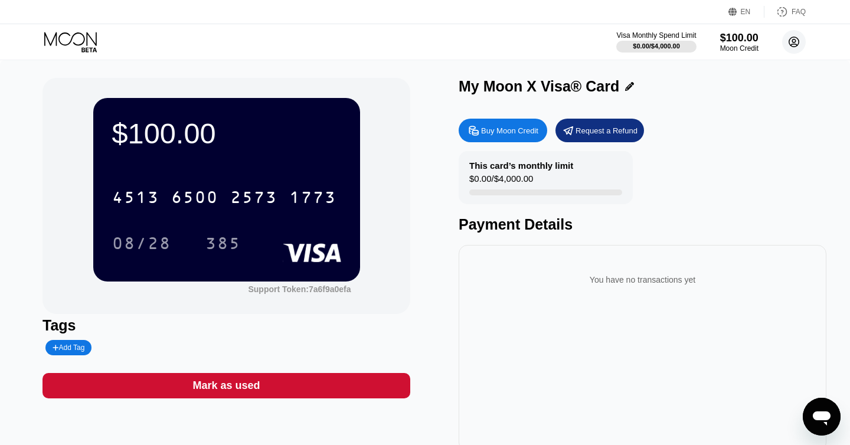
click at [792, 45] on circle at bounding box center [794, 42] width 24 height 24
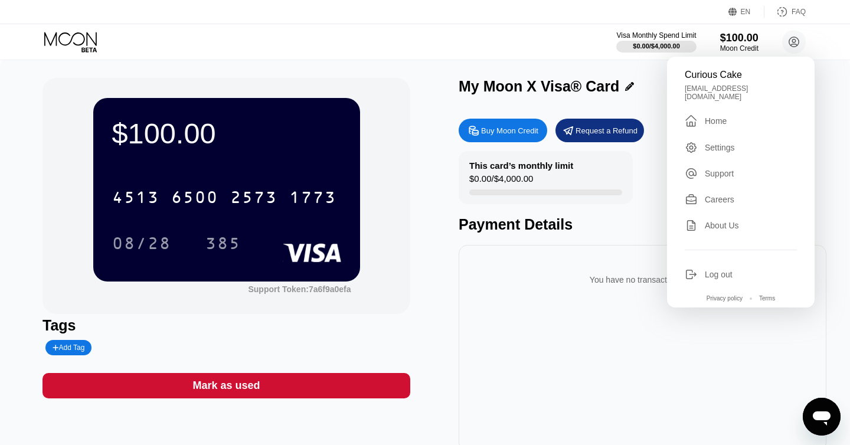
click at [742, 143] on div "Settings" at bounding box center [741, 147] width 112 height 13
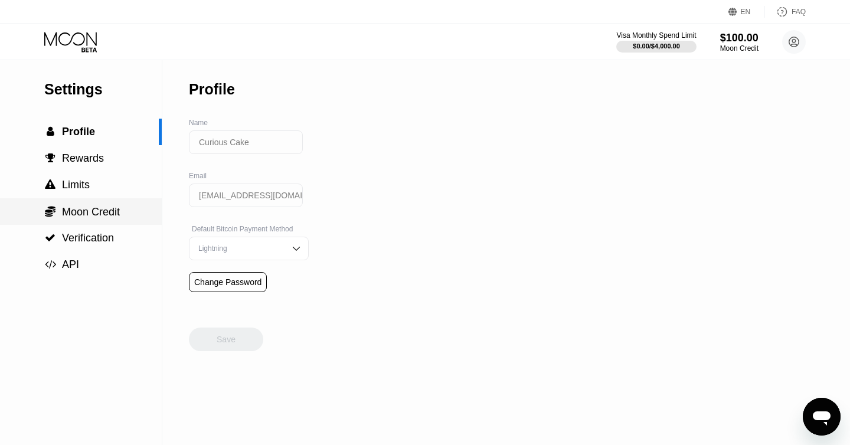
click at [126, 208] on div " Moon Credit" at bounding box center [81, 211] width 162 height 13
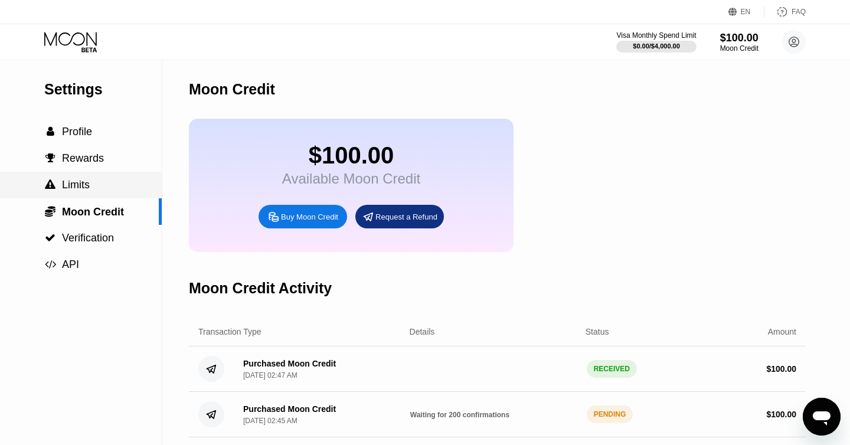
click at [90, 183] on span "Limits" at bounding box center [76, 185] width 28 height 12
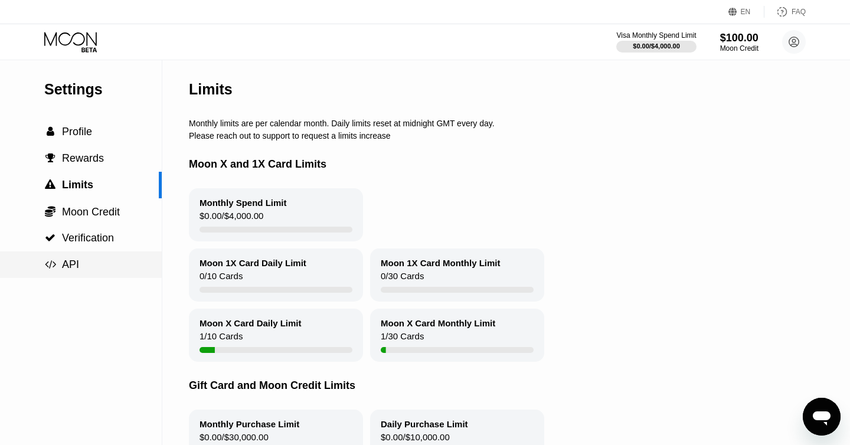
click at [92, 257] on div " API" at bounding box center [81, 265] width 162 height 27
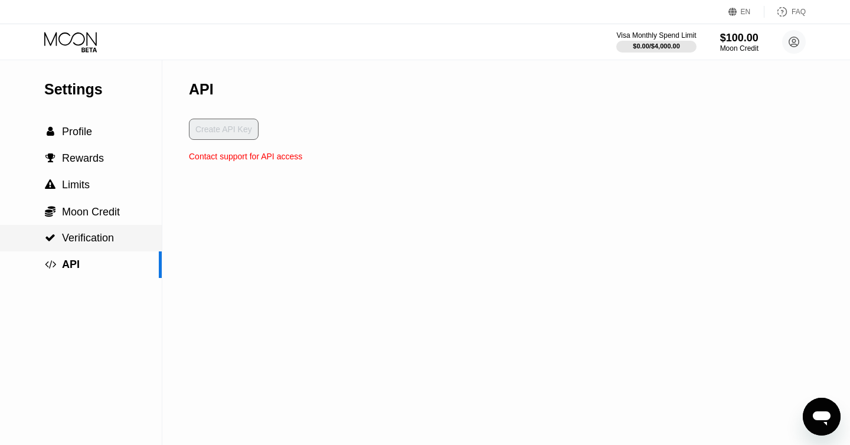
click at [107, 231] on div " Verification" at bounding box center [81, 238] width 162 height 27
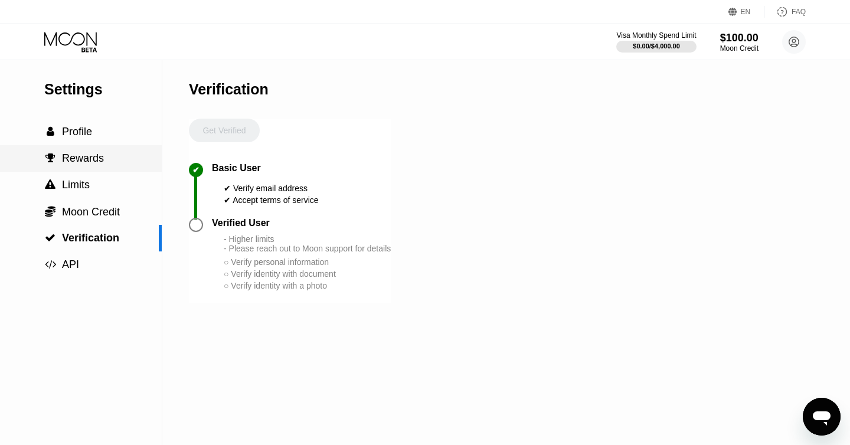
click at [98, 154] on span "Rewards" at bounding box center [83, 158] width 42 height 12
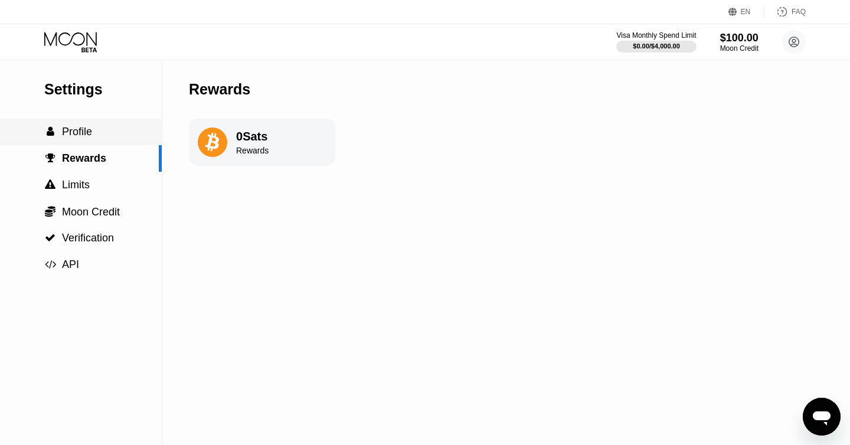
click at [84, 132] on span "Profile" at bounding box center [77, 132] width 30 height 12
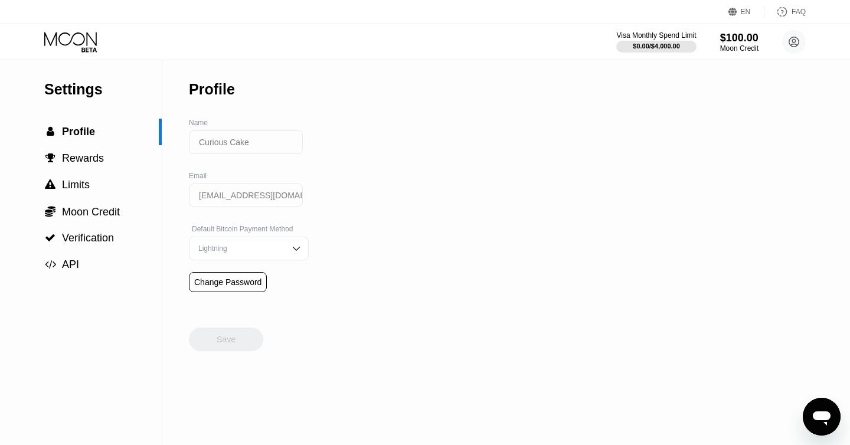
click at [822, 409] on icon "Open messaging window" at bounding box center [821, 416] width 21 height 21
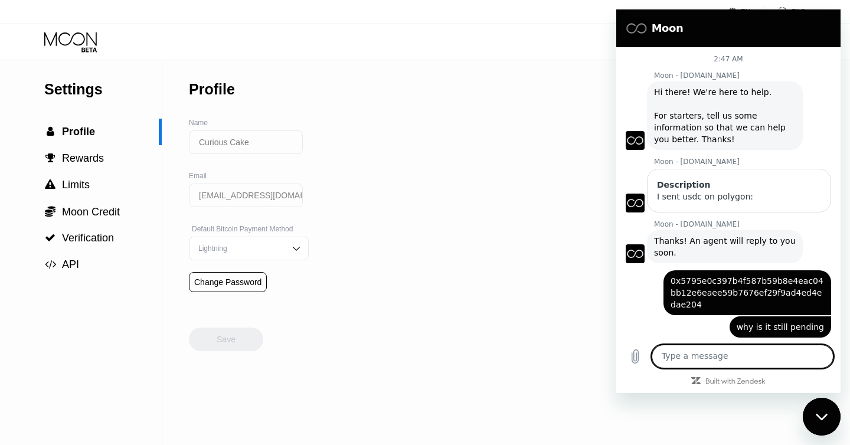
scroll to position [14, 0]
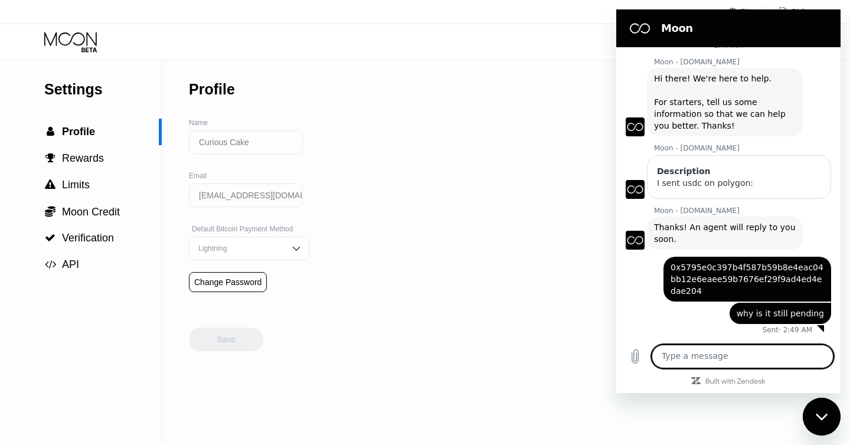
click at [726, 358] on textarea at bounding box center [743, 357] width 182 height 24
type textarea "what is the billing address and postal code for pay with moon cards"
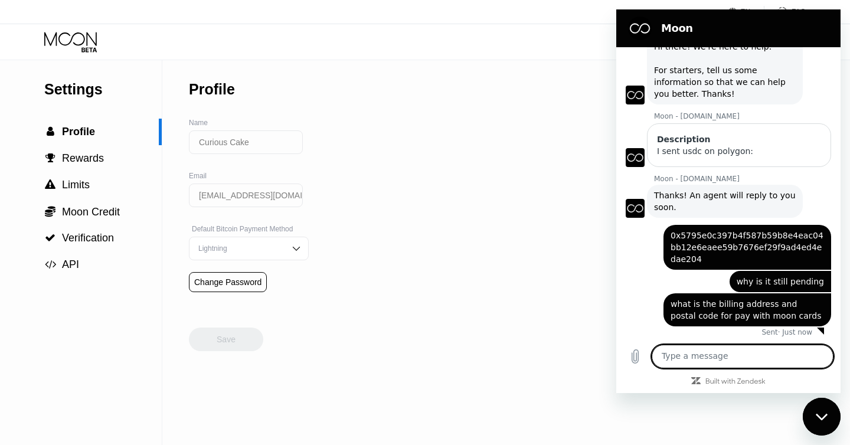
scroll to position [48, 0]
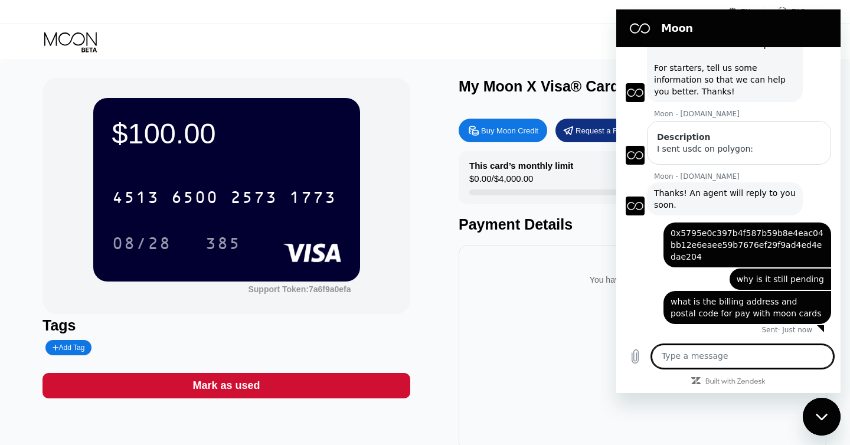
click at [733, 355] on textarea at bounding box center [743, 357] width 182 height 24
type textarea "and cardholder name?"
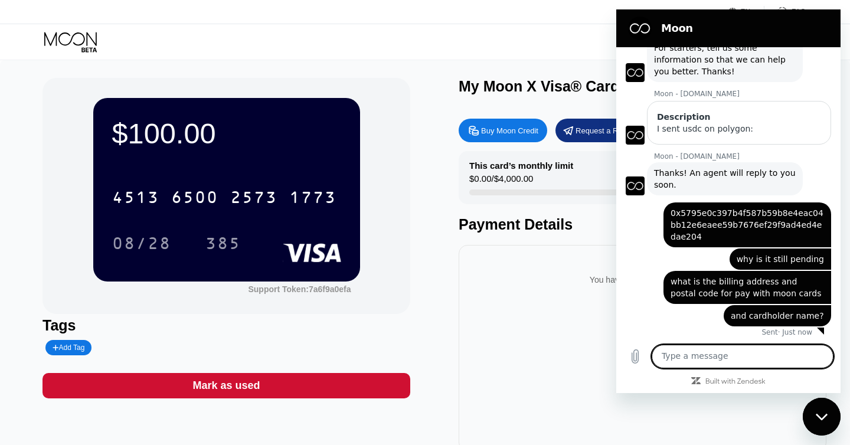
scroll to position [70, 0]
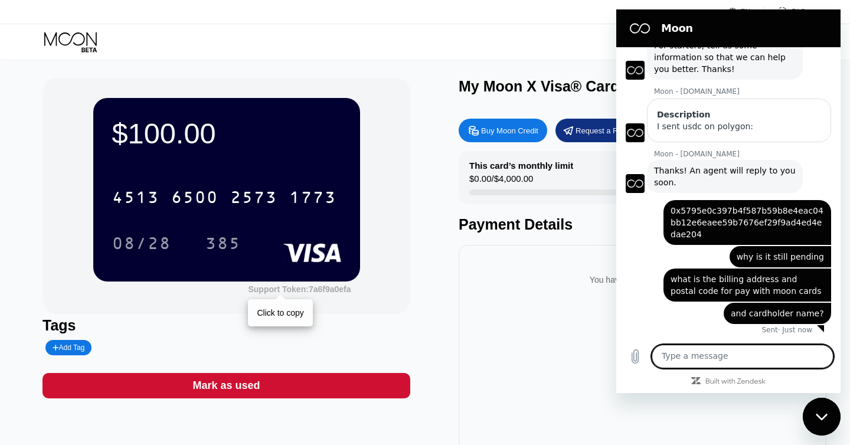
click at [302, 288] on div "Support Token: 7a6f9a0efa" at bounding box center [299, 289] width 103 height 9
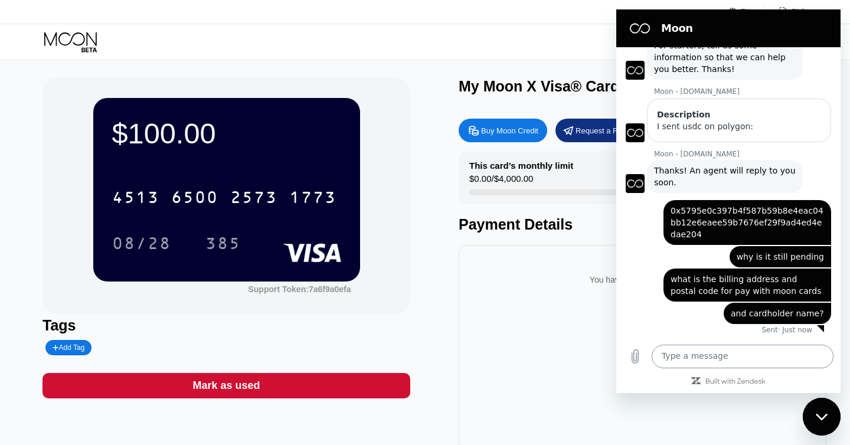
click at [710, 360] on textarea at bounding box center [743, 357] width 182 height 24
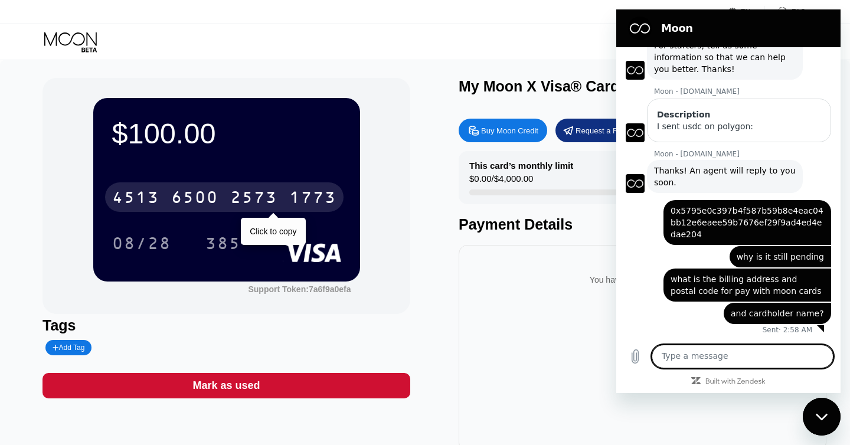
click at [291, 204] on div "1773" at bounding box center [312, 199] width 47 height 19
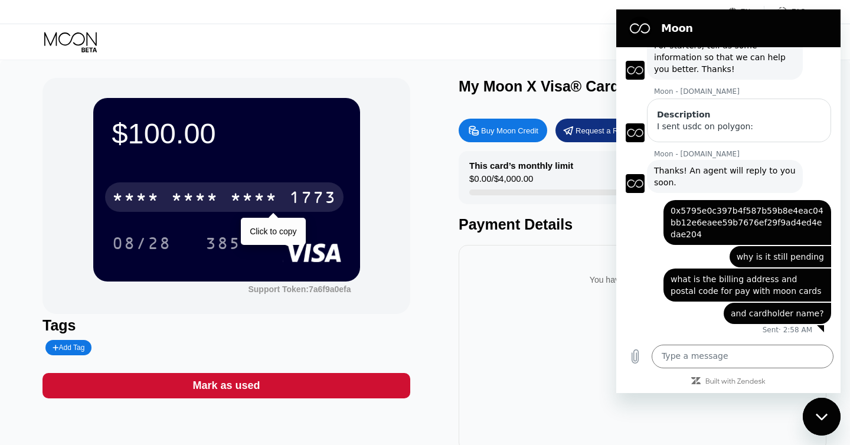
click at [246, 205] on div "* * * *" at bounding box center [253, 199] width 47 height 19
click at [246, 205] on div "2573" at bounding box center [253, 199] width 47 height 19
click at [246, 205] on div "* * * *" at bounding box center [253, 199] width 47 height 19
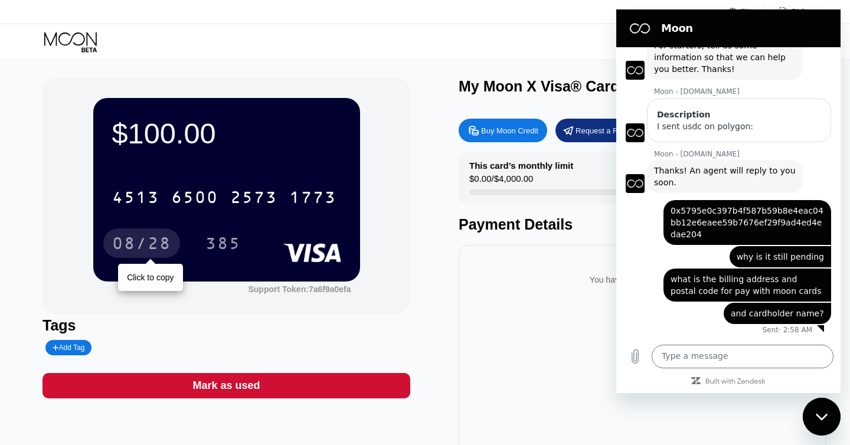
click at [171, 247] on div "08/28" at bounding box center [141, 243] width 77 height 30
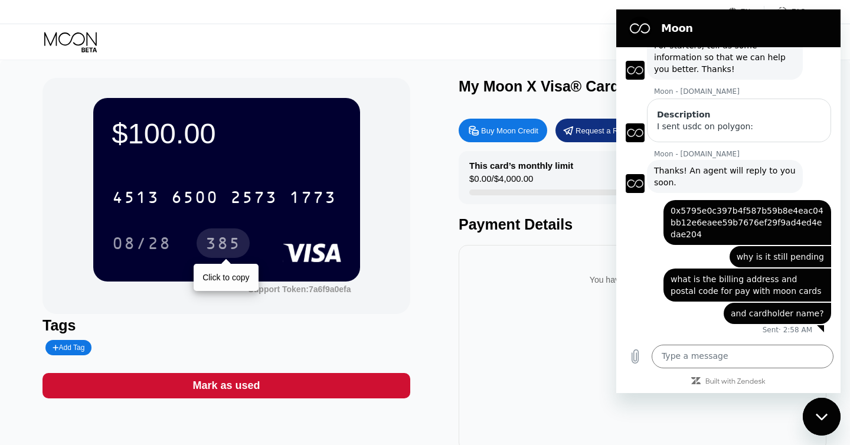
click at [221, 246] on div "385" at bounding box center [222, 245] width 35 height 19
click at [826, 416] on icon "Close messaging window" at bounding box center [822, 417] width 12 height 8
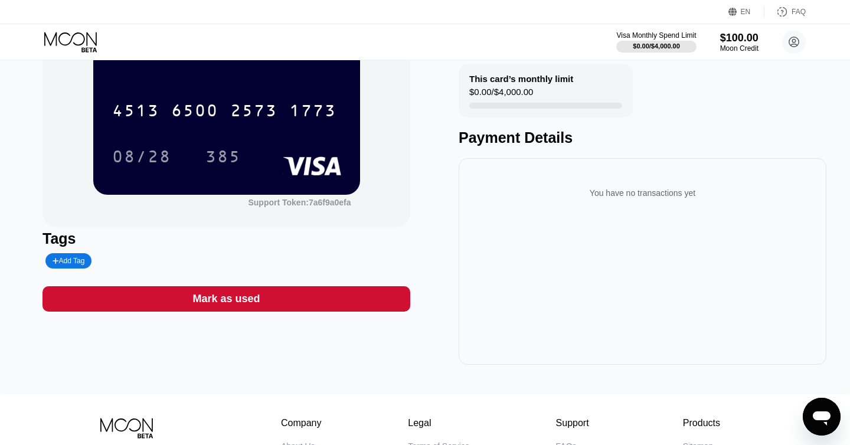
scroll to position [0, 0]
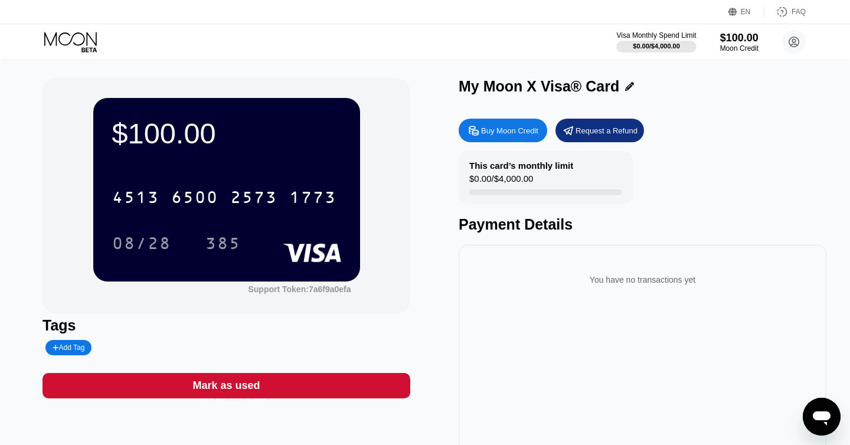
click at [309, 252] on rect at bounding box center [312, 252] width 58 height 19
click at [84, 346] on div "Add Tag" at bounding box center [69, 348] width 32 height 8
click at [161, 346] on icon at bounding box center [164, 347] width 7 height 7
click at [828, 412] on icon "Open messaging window" at bounding box center [821, 416] width 21 height 21
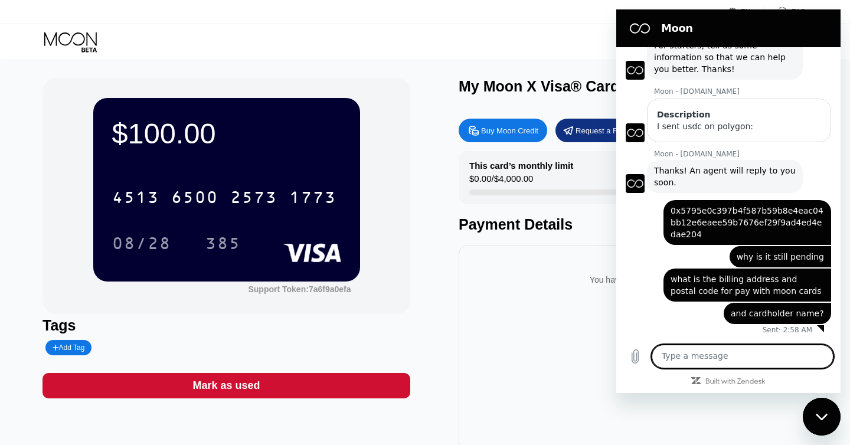
click at [706, 357] on textarea at bounding box center [743, 357] width 182 height 24
click at [817, 419] on icon "Close messaging window" at bounding box center [822, 417] width 12 height 8
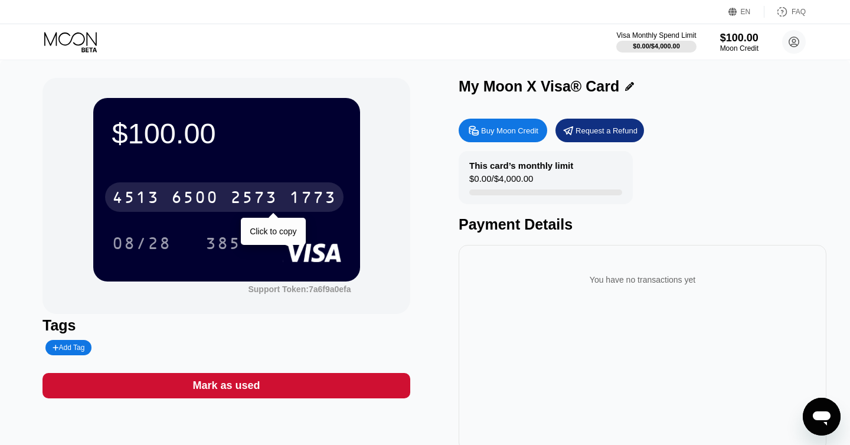
click at [247, 198] on div "2573" at bounding box center [253, 199] width 47 height 19
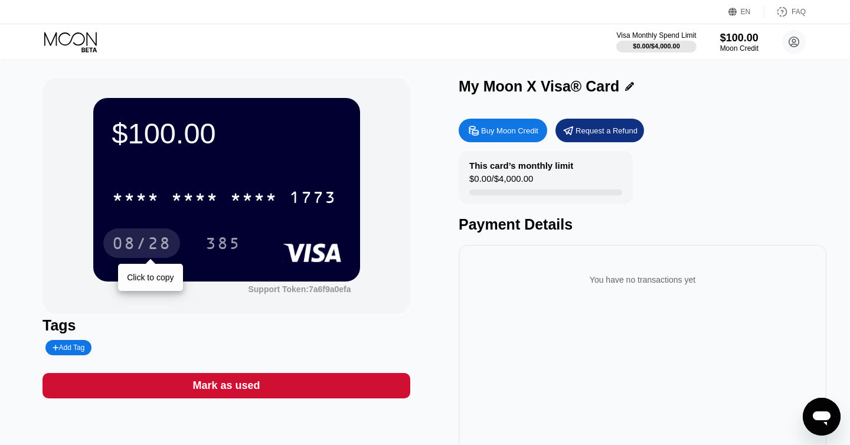
click at [148, 250] on div "08/28" at bounding box center [141, 245] width 59 height 19
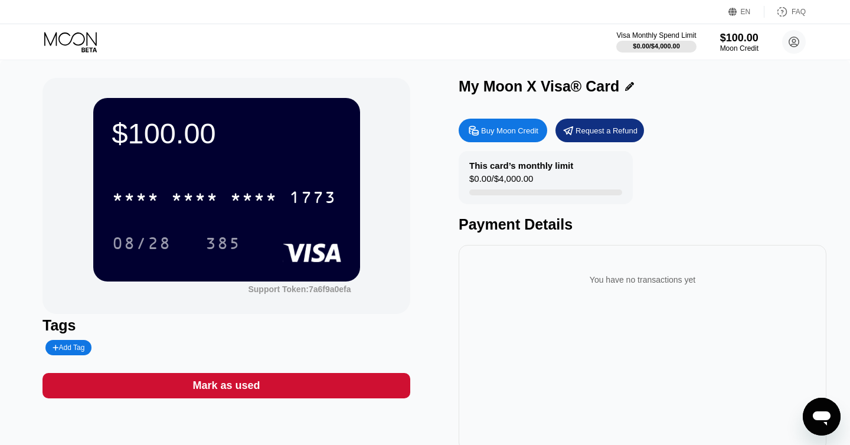
click at [250, 240] on div "385" at bounding box center [231, 243] width 53 height 30
click at [227, 243] on div "385" at bounding box center [222, 245] width 35 height 19
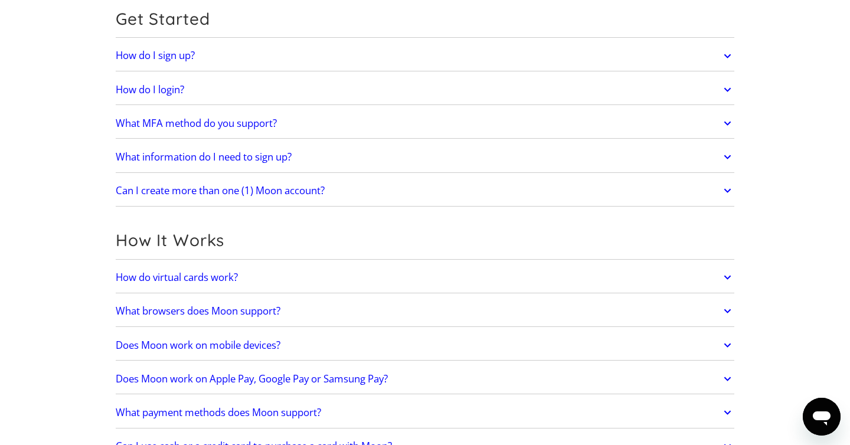
scroll to position [210, 0]
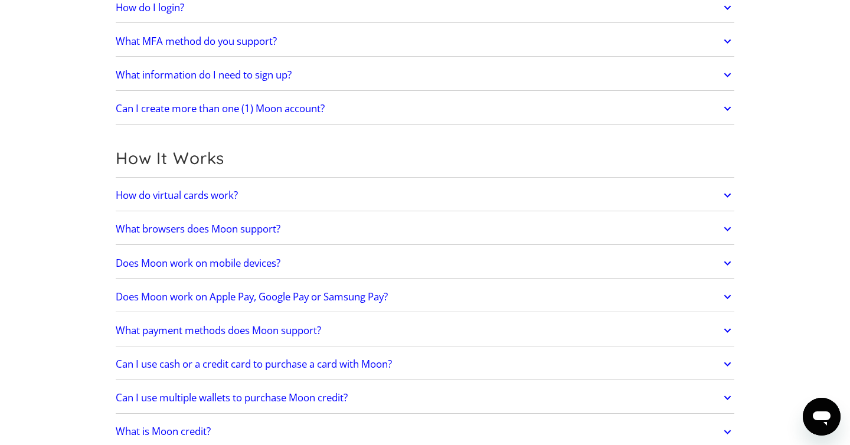
click at [468, 181] on div "How do virtual cards work? Virtual cards are just like regular cards, except th…" at bounding box center [425, 196] width 619 height 31
click at [466, 187] on link "How do virtual cards work?" at bounding box center [425, 195] width 619 height 25
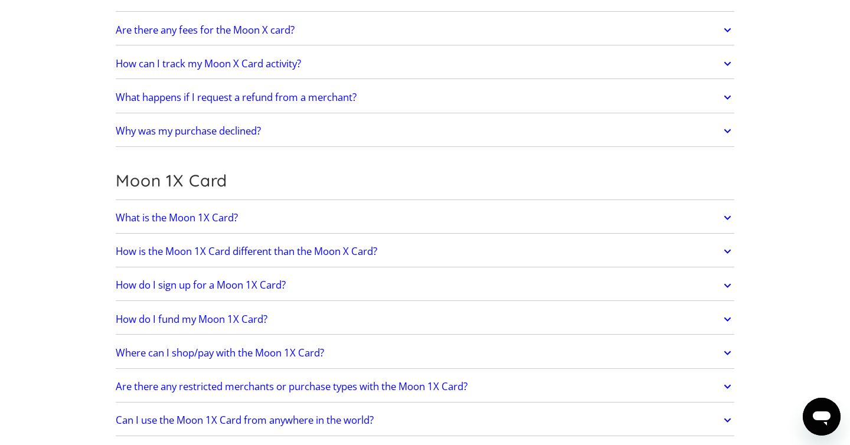
scroll to position [1895, 0]
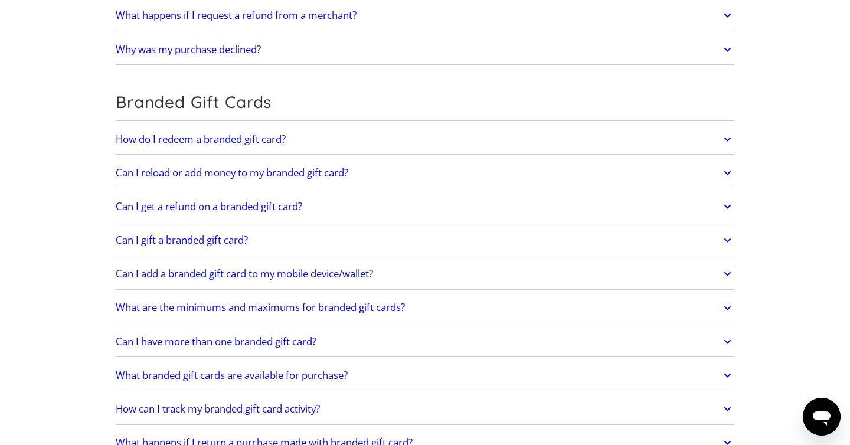
click at [811, 411] on icon "Open messaging window" at bounding box center [821, 416] width 21 height 21
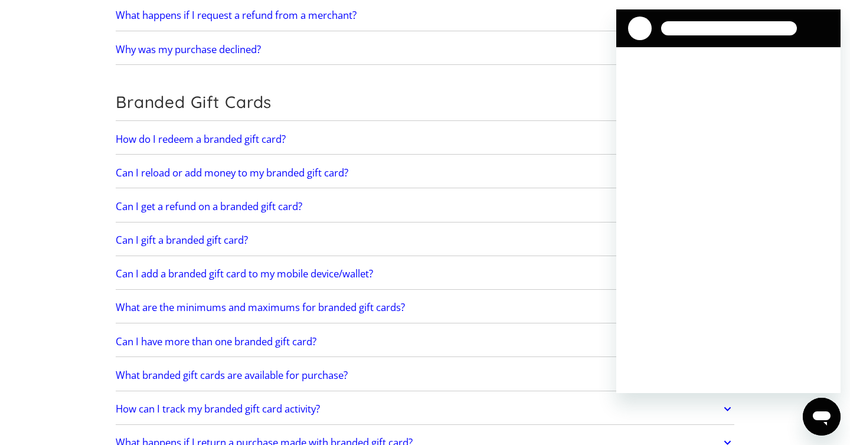
scroll to position [0, 0]
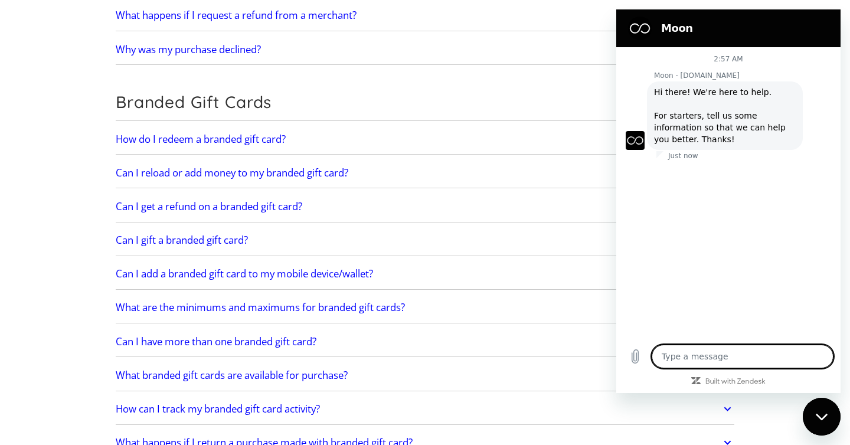
click at [697, 358] on textarea at bounding box center [743, 357] width 182 height 24
type textarea "x"
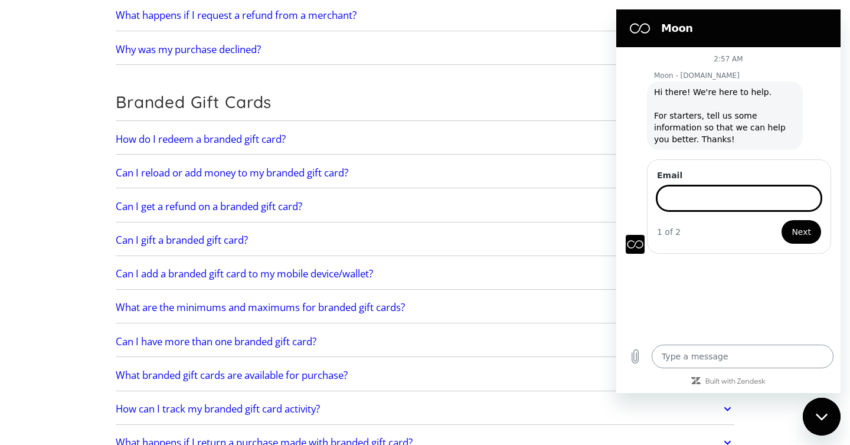
click at [699, 355] on textarea at bounding box center [743, 357] width 182 height 24
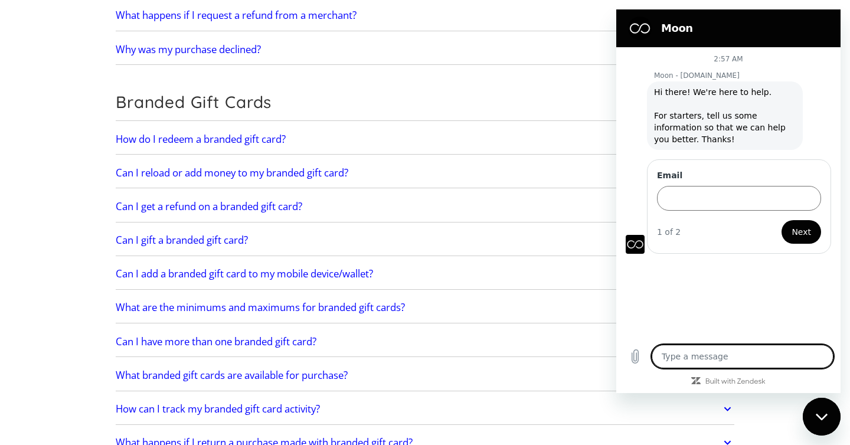
paste textarea "what is the billing address and postal code for pay with moon cards"
type textarea "what is the billing address and postal code for pay with moon cards"
type textarea "x"
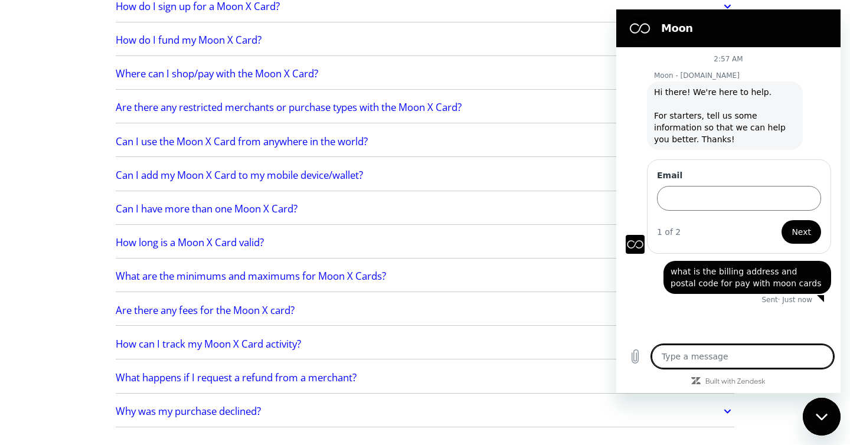
scroll to position [921, 0]
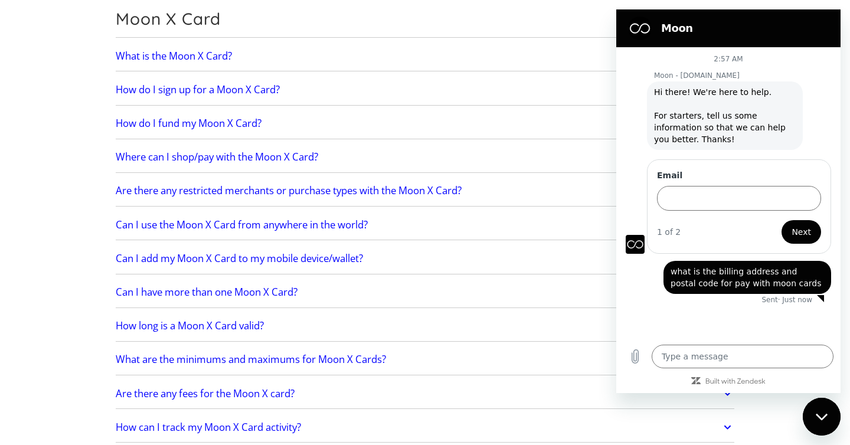
click at [826, 423] on div "Close messaging window" at bounding box center [821, 416] width 35 height 35
type textarea "x"
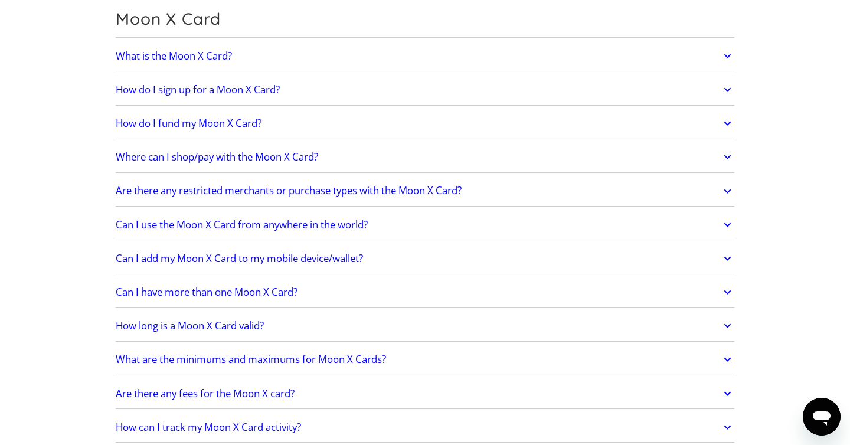
scroll to position [0, 0]
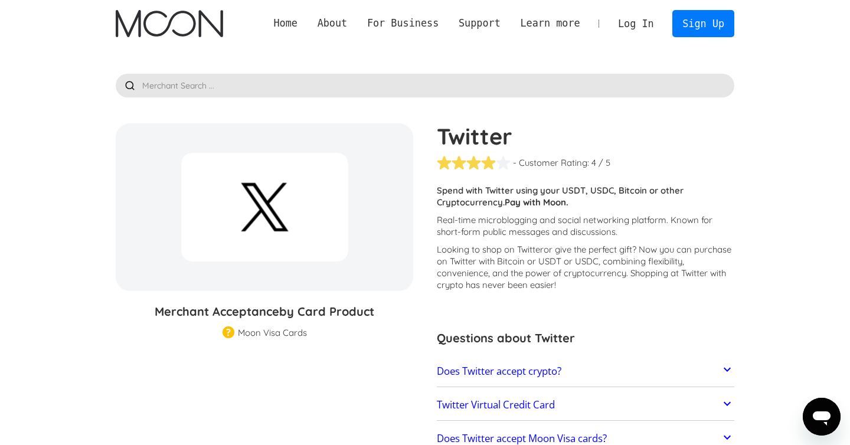
scroll to position [109, 0]
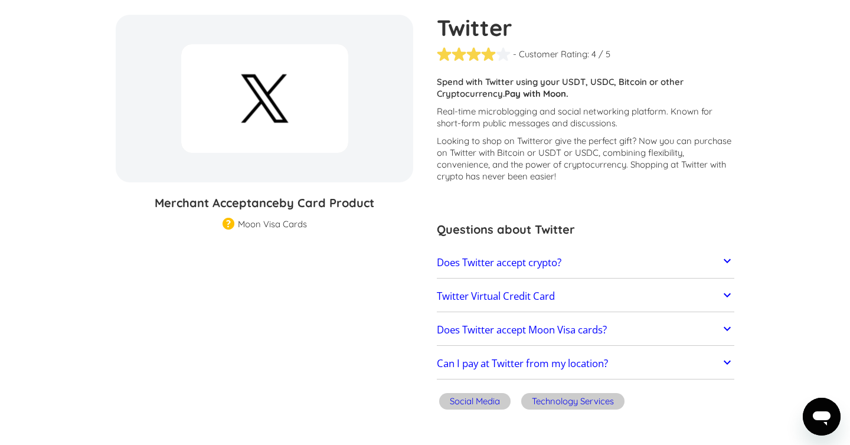
click at [533, 292] on h2 "Twitter Virtual Credit Card" at bounding box center [496, 296] width 118 height 12
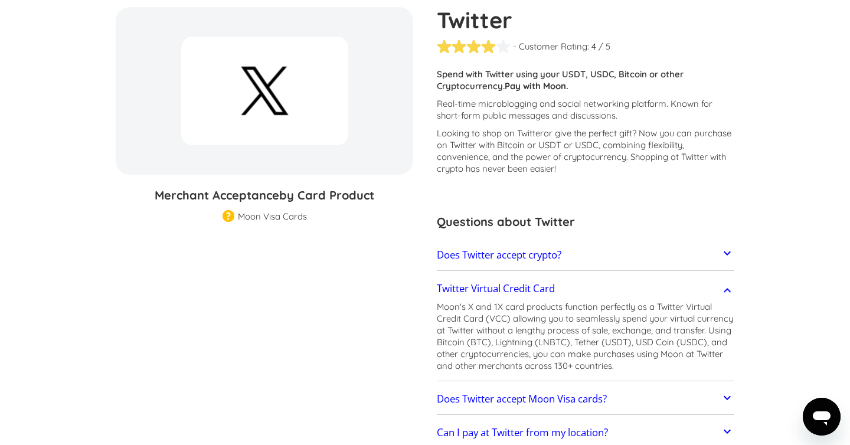
scroll to position [117, 0]
click at [599, 260] on link "Does Twitter accept crypto?" at bounding box center [586, 254] width 298 height 25
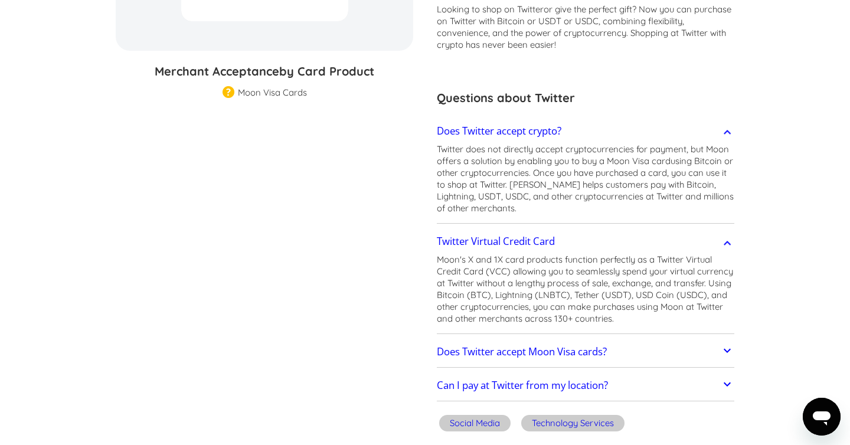
scroll to position [368, 0]
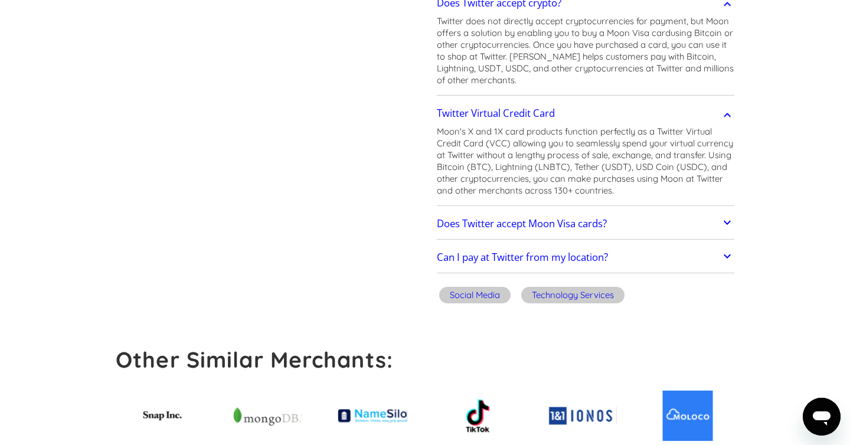
click at [610, 217] on link "Does Twitter accept Moon Visa cards?" at bounding box center [586, 223] width 298 height 25
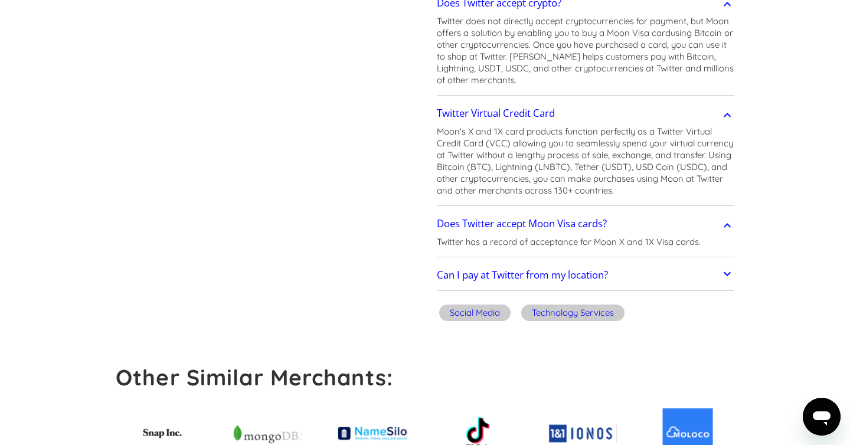
click at [606, 272] on h2 "Can I pay at Twitter from my location?" at bounding box center [522, 275] width 171 height 12
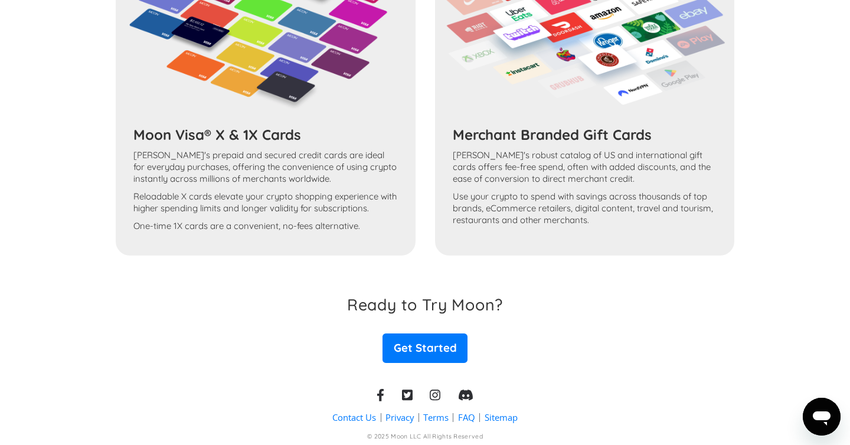
scroll to position [1209, 0]
